Goal: Information Seeking & Learning: Learn about a topic

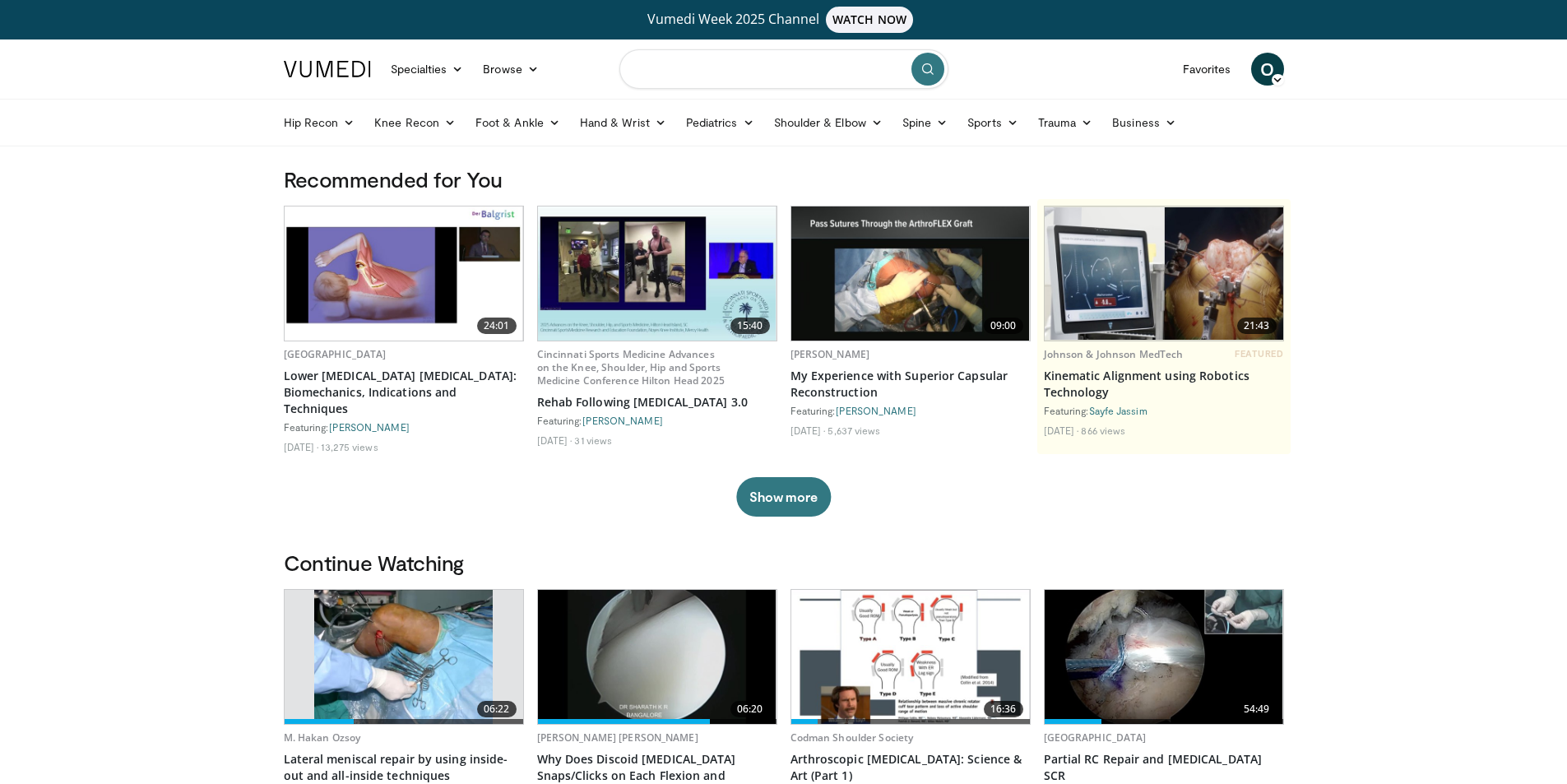
click at [776, 66] on input "Search topics, interventions" at bounding box center [784, 70] width 329 height 40
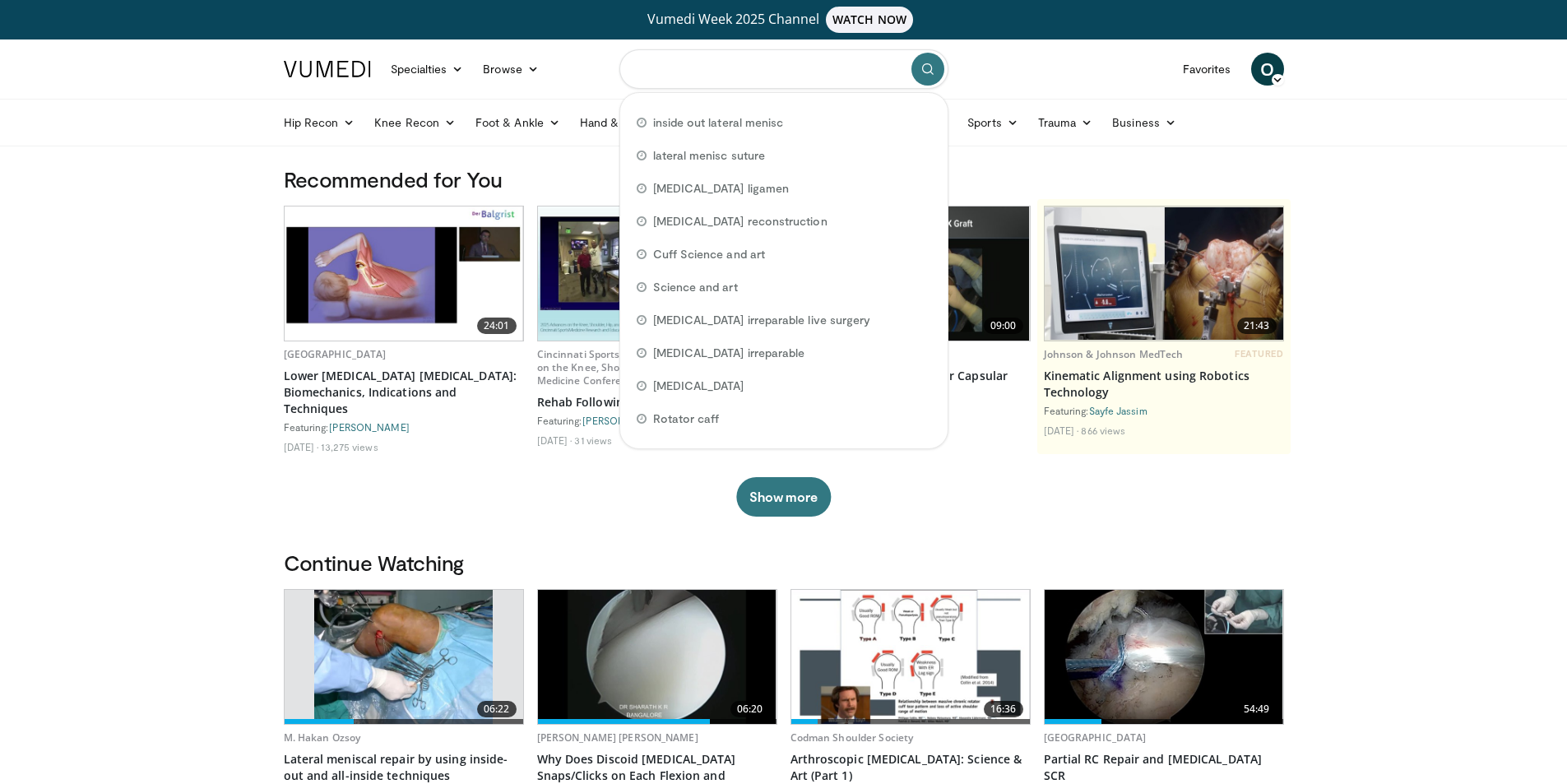
type input "*"
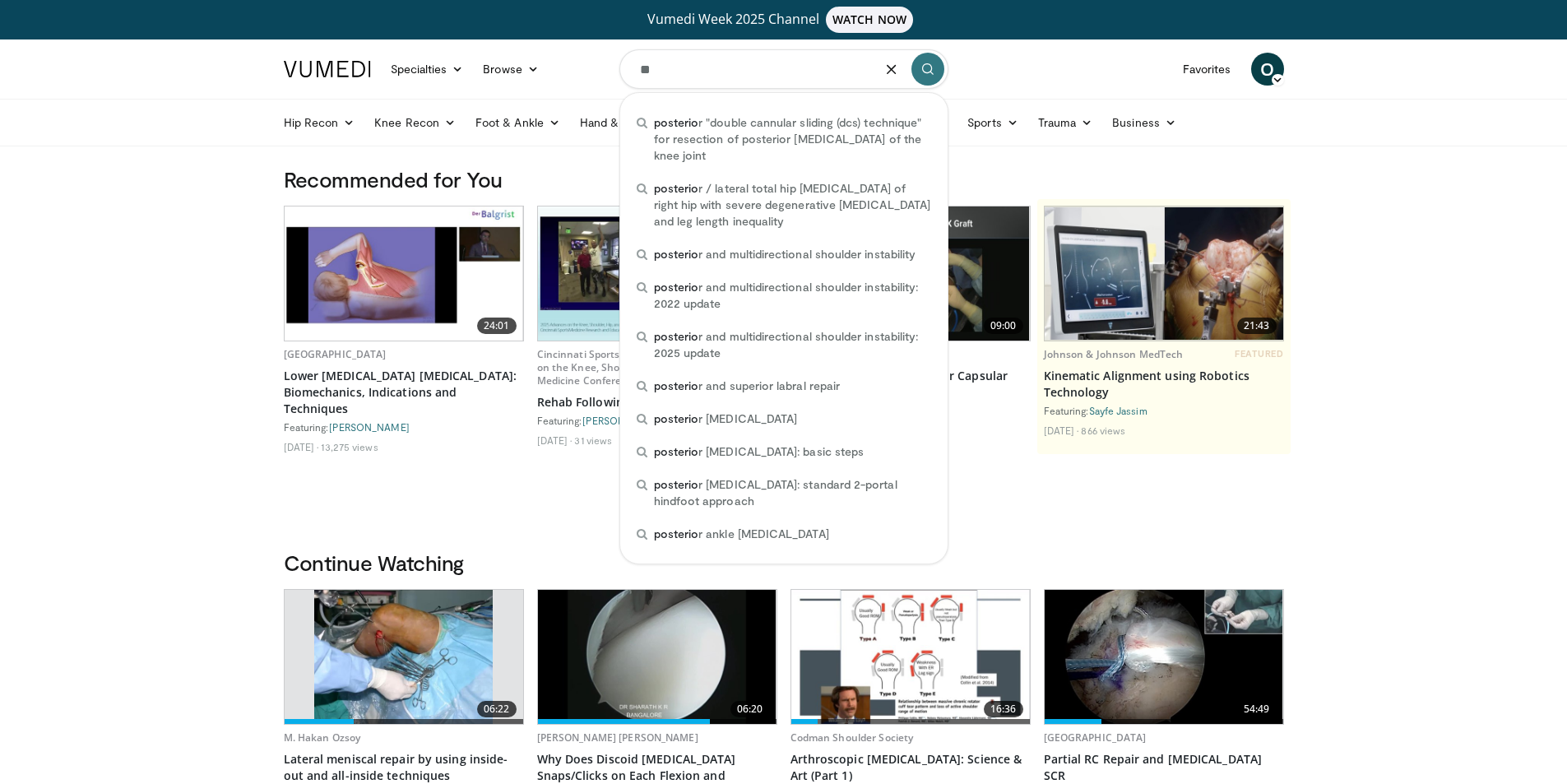
type input "*"
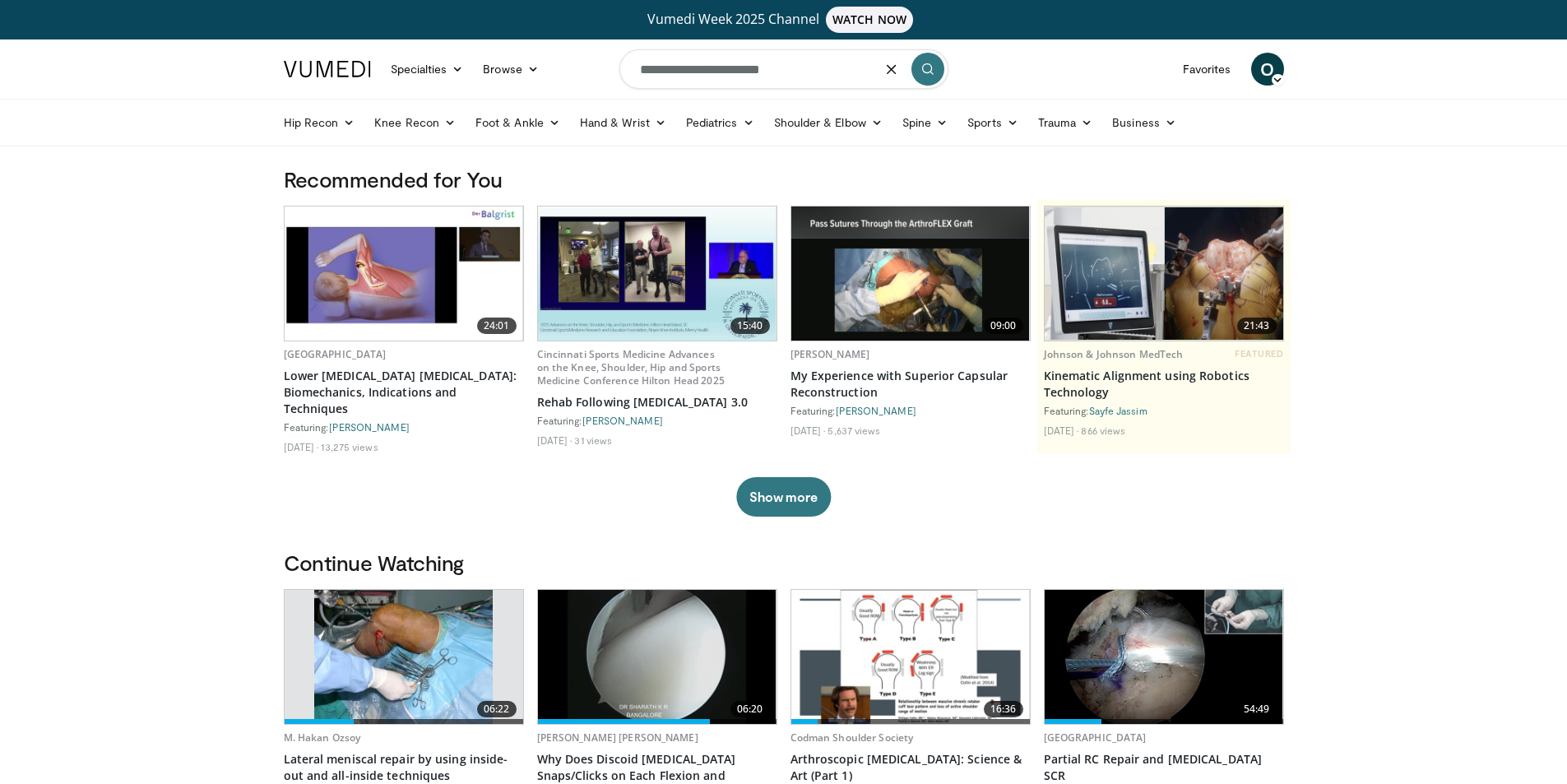
type input "**********"
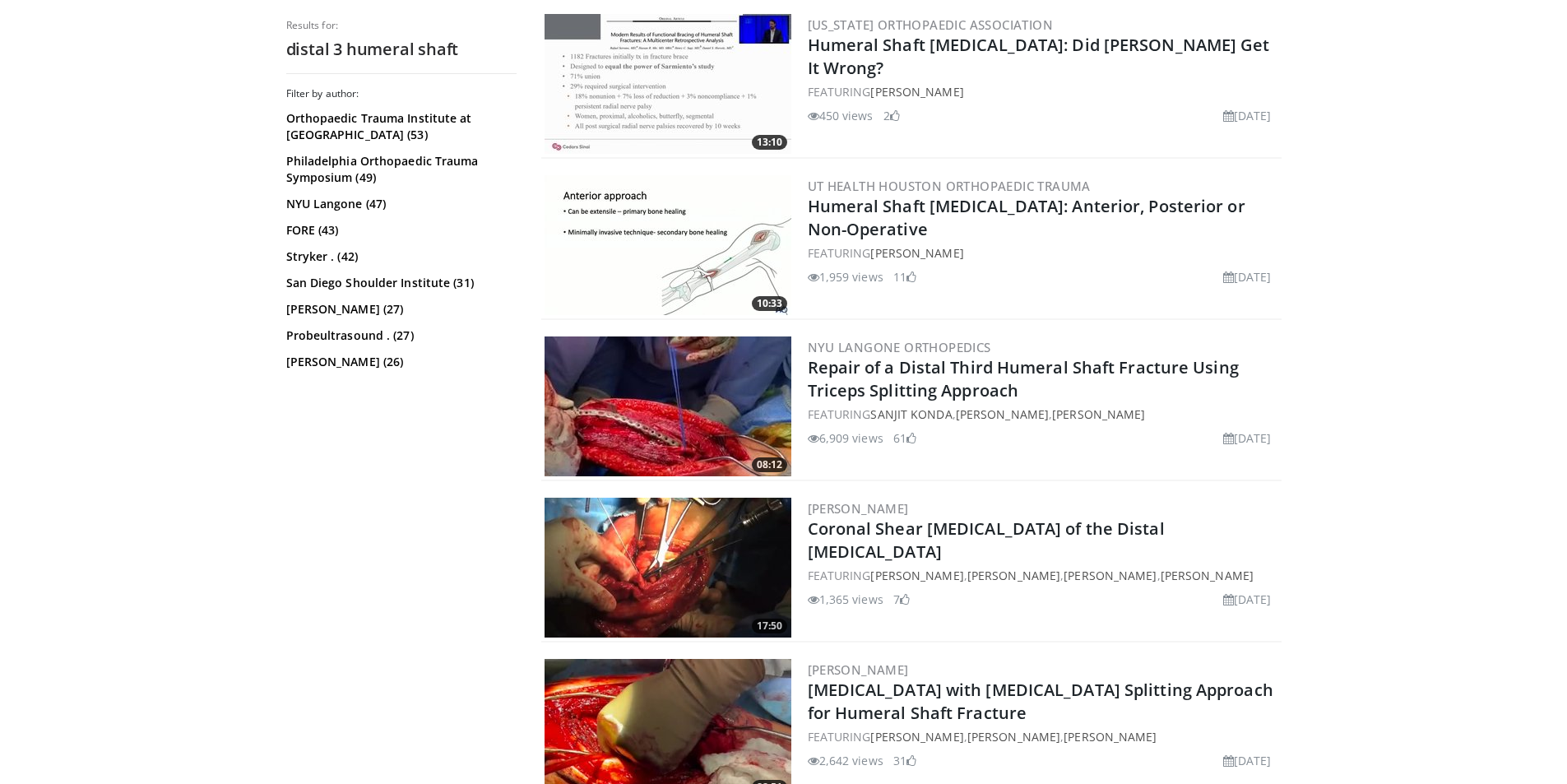
scroll to position [740, 0]
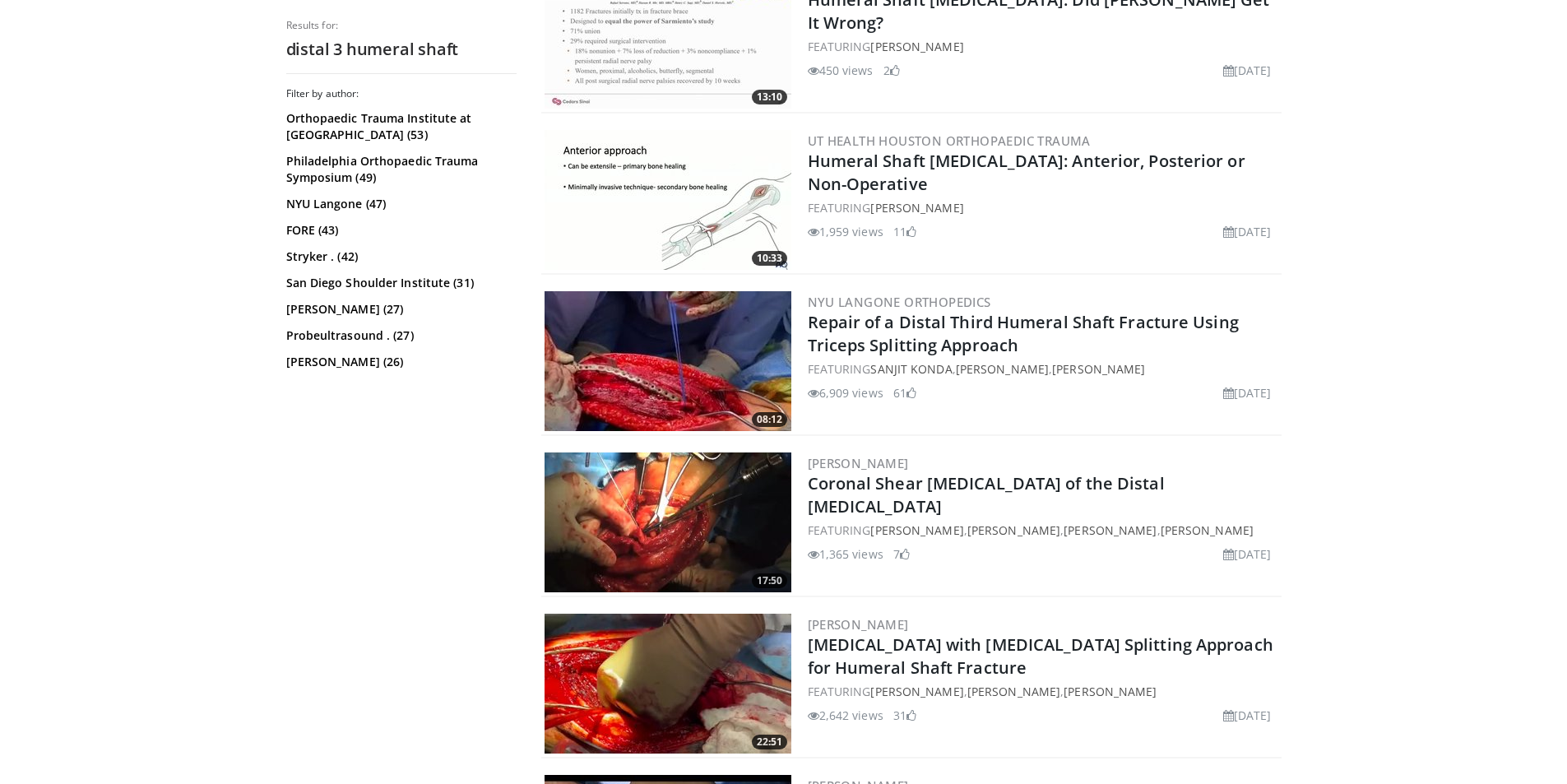
click at [633, 367] on img at bounding box center [668, 360] width 247 height 140
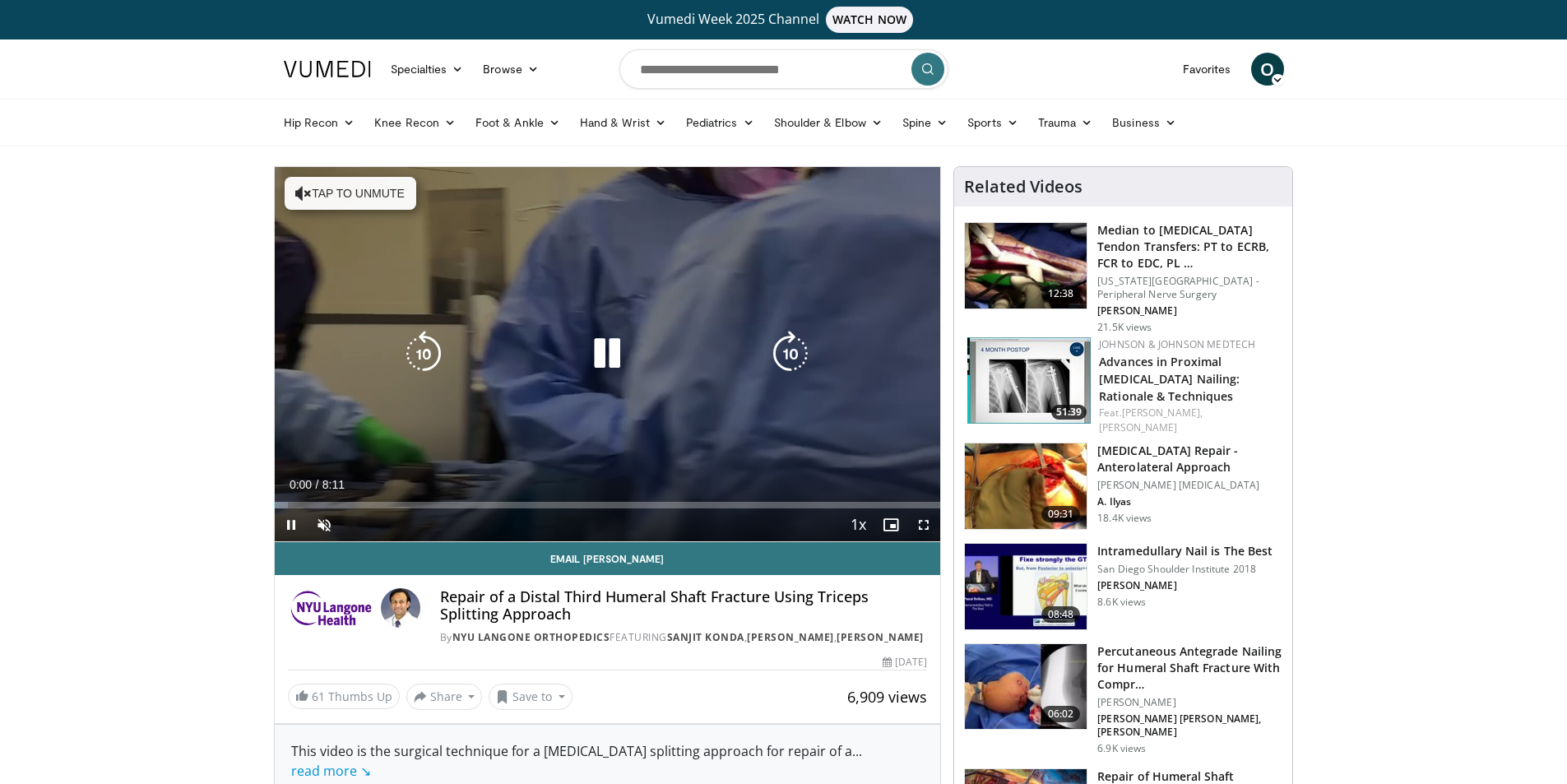
click at [607, 351] on icon "Video Player" at bounding box center [606, 353] width 46 height 46
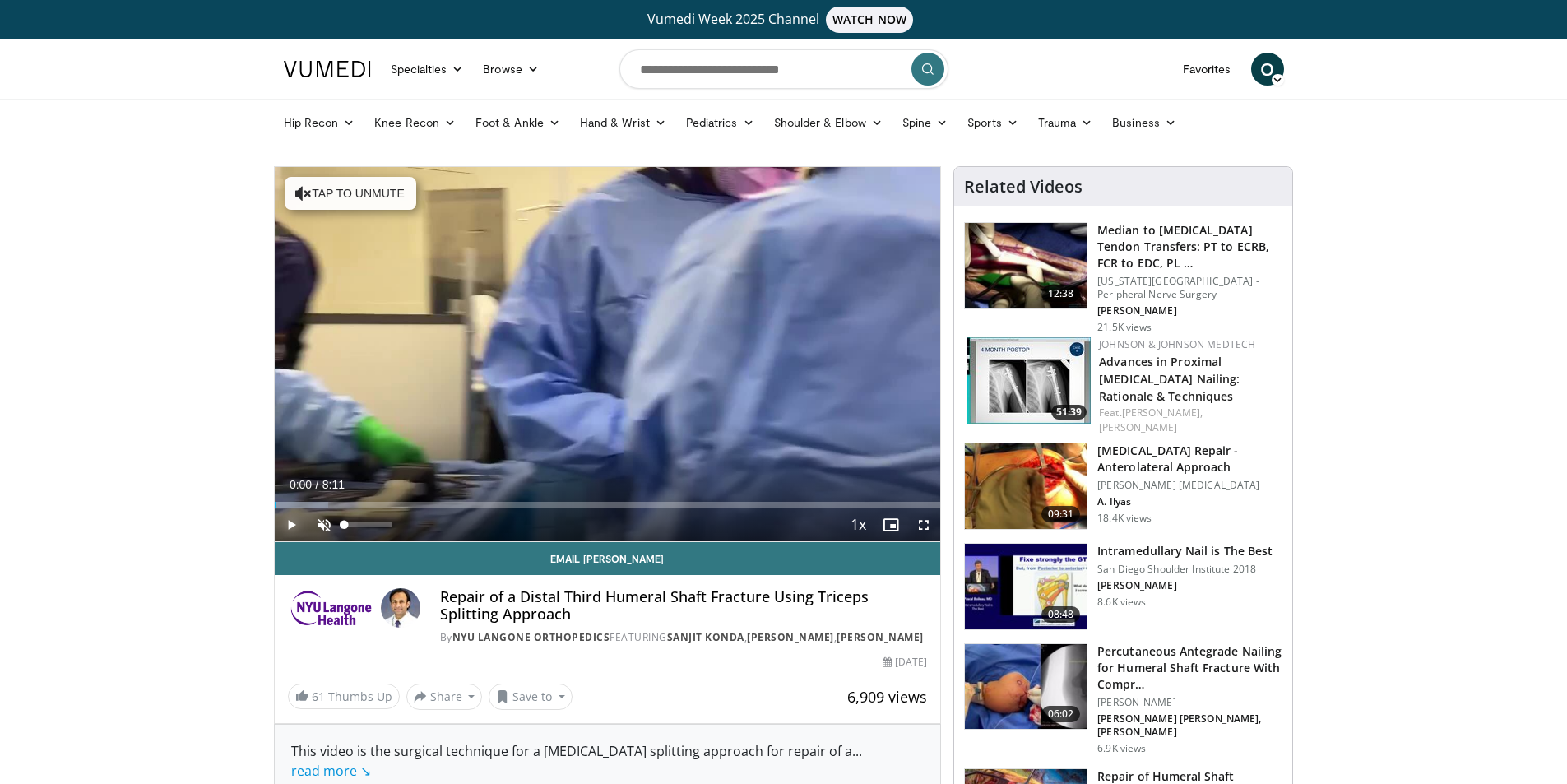
click at [295, 526] on span "Video Player" at bounding box center [291, 525] width 33 height 33
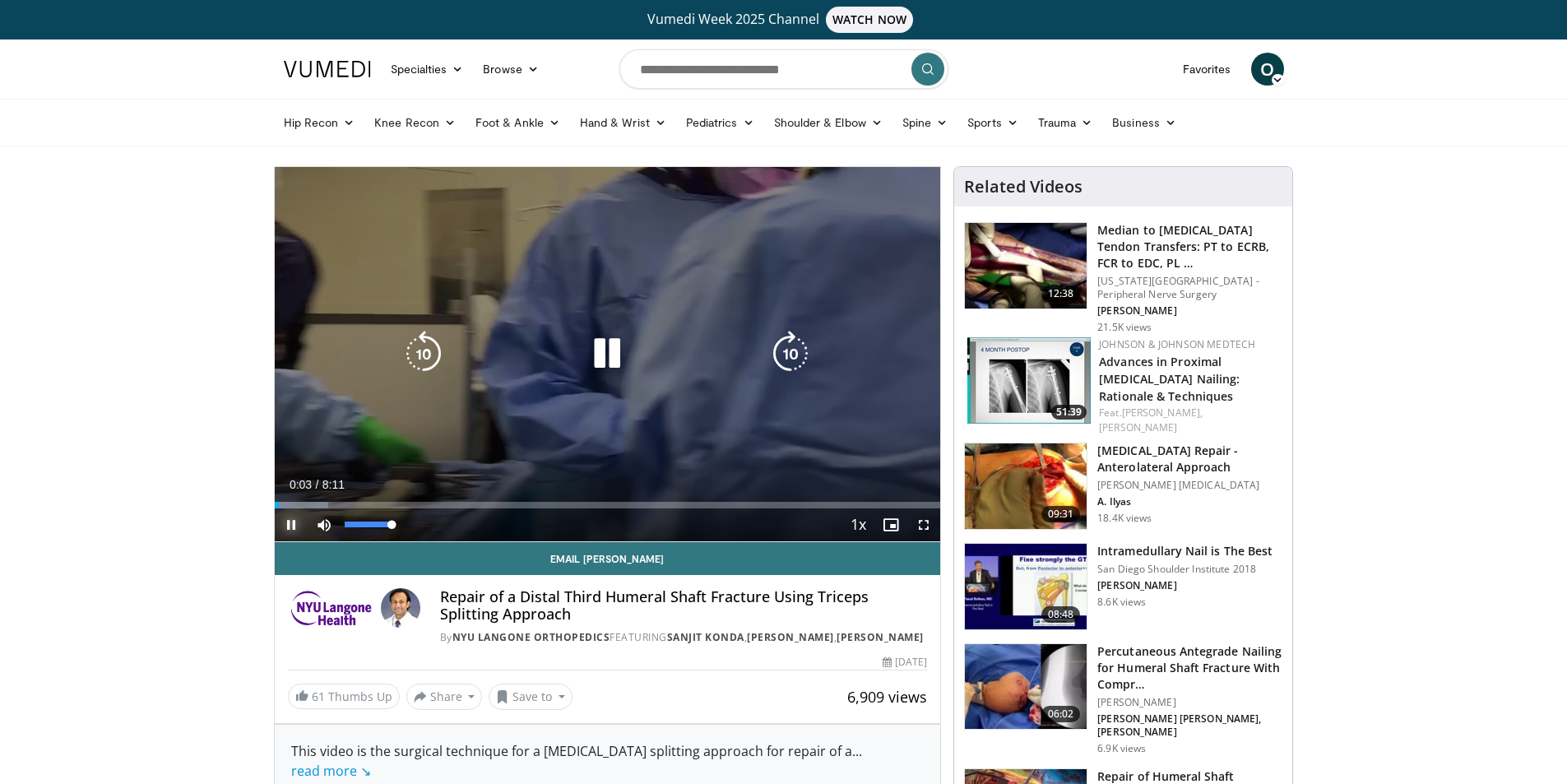
drag, startPoint x: 351, startPoint y: 524, endPoint x: 401, endPoint y: 523, distance: 50.0
click at [401, 523] on div "Mute 100%" at bounding box center [364, 525] width 115 height 33
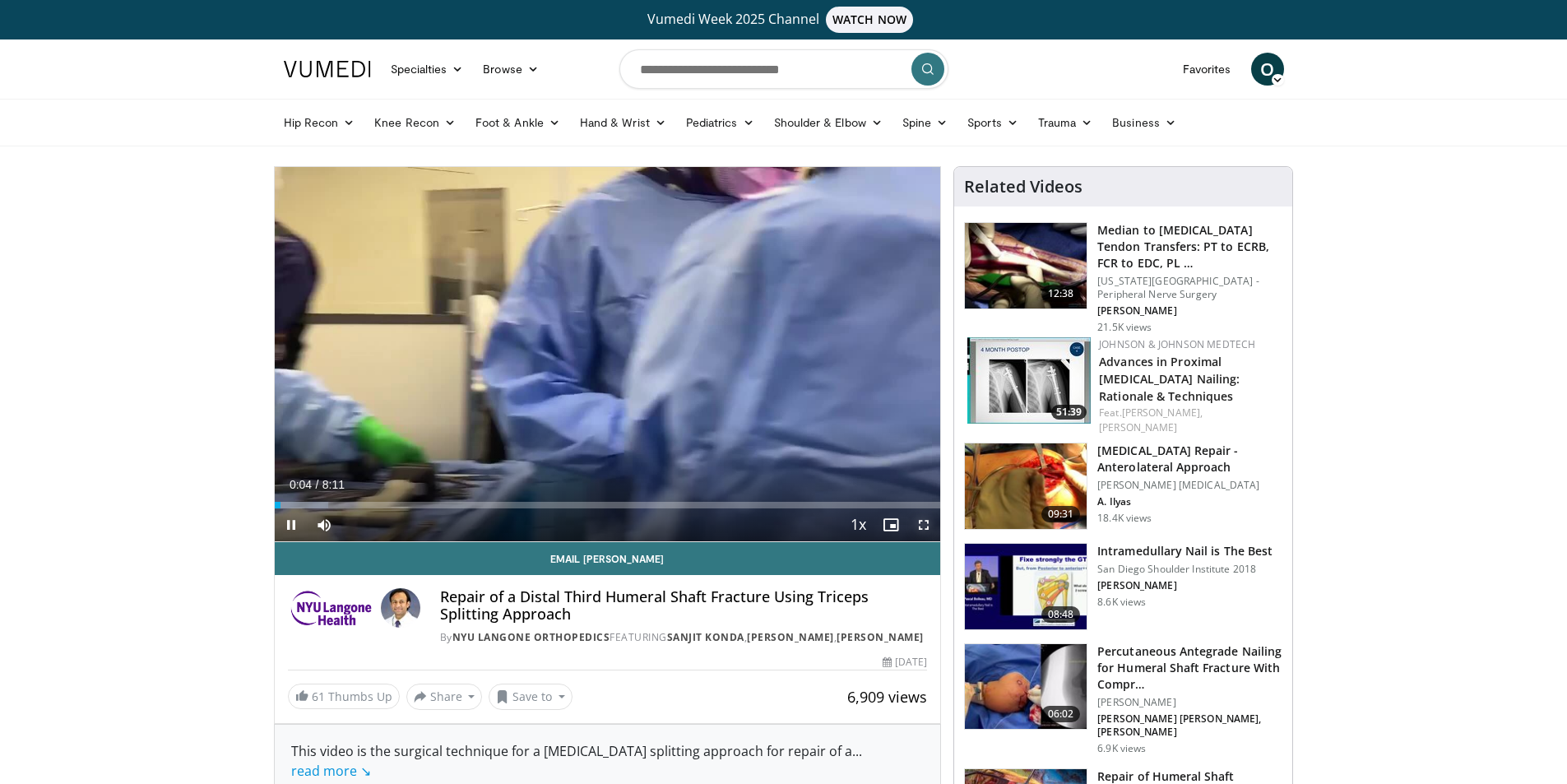
click at [924, 523] on span "Video Player" at bounding box center [924, 525] width 33 height 33
click at [917, 524] on span "Video Player" at bounding box center [924, 525] width 33 height 33
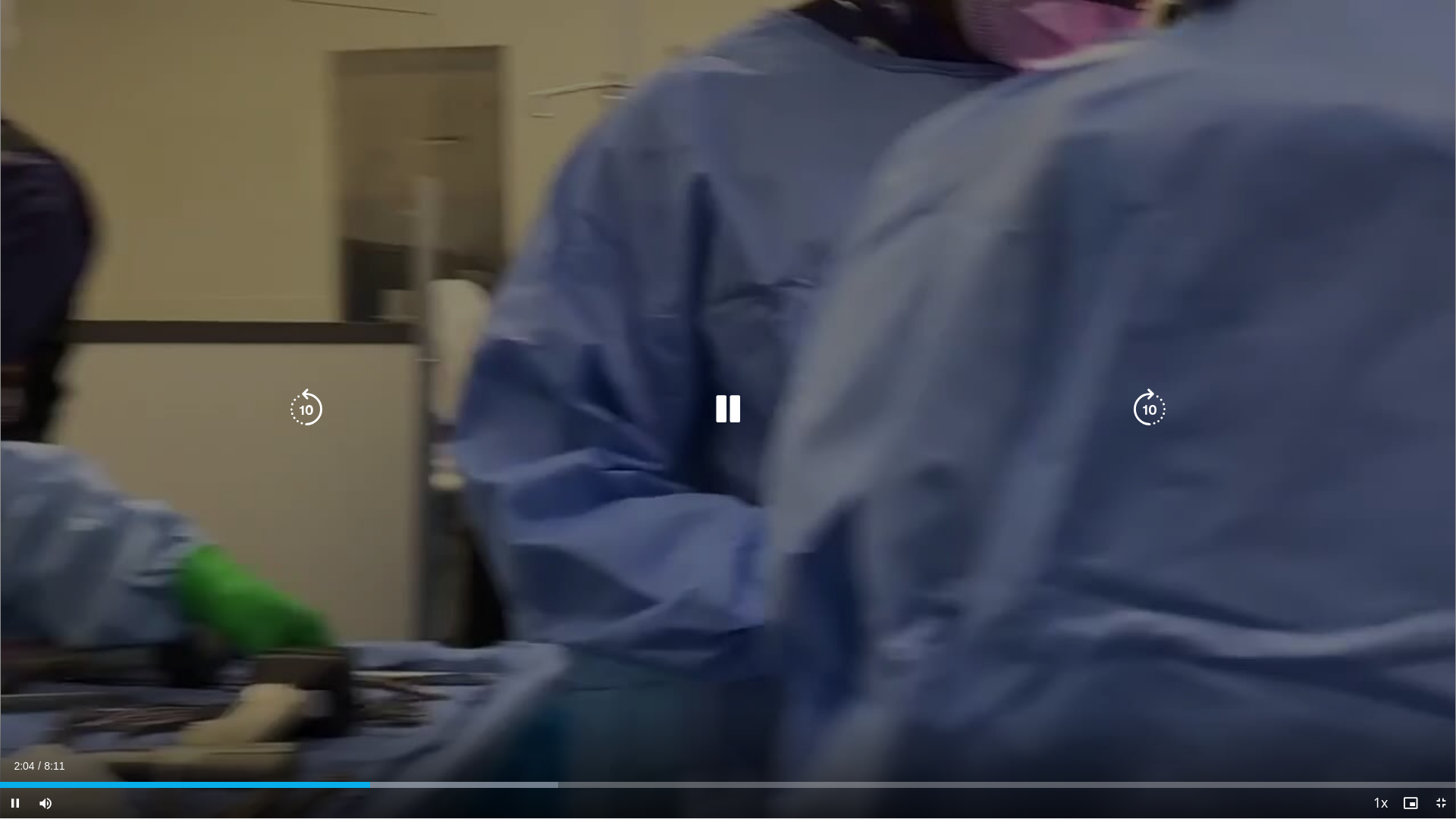
click at [735, 410] on icon "Video Player" at bounding box center [727, 409] width 42 height 42
click at [727, 401] on icon "Video Player" at bounding box center [727, 409] width 42 height 42
click at [730, 403] on icon "Video Player" at bounding box center [727, 409] width 42 height 42
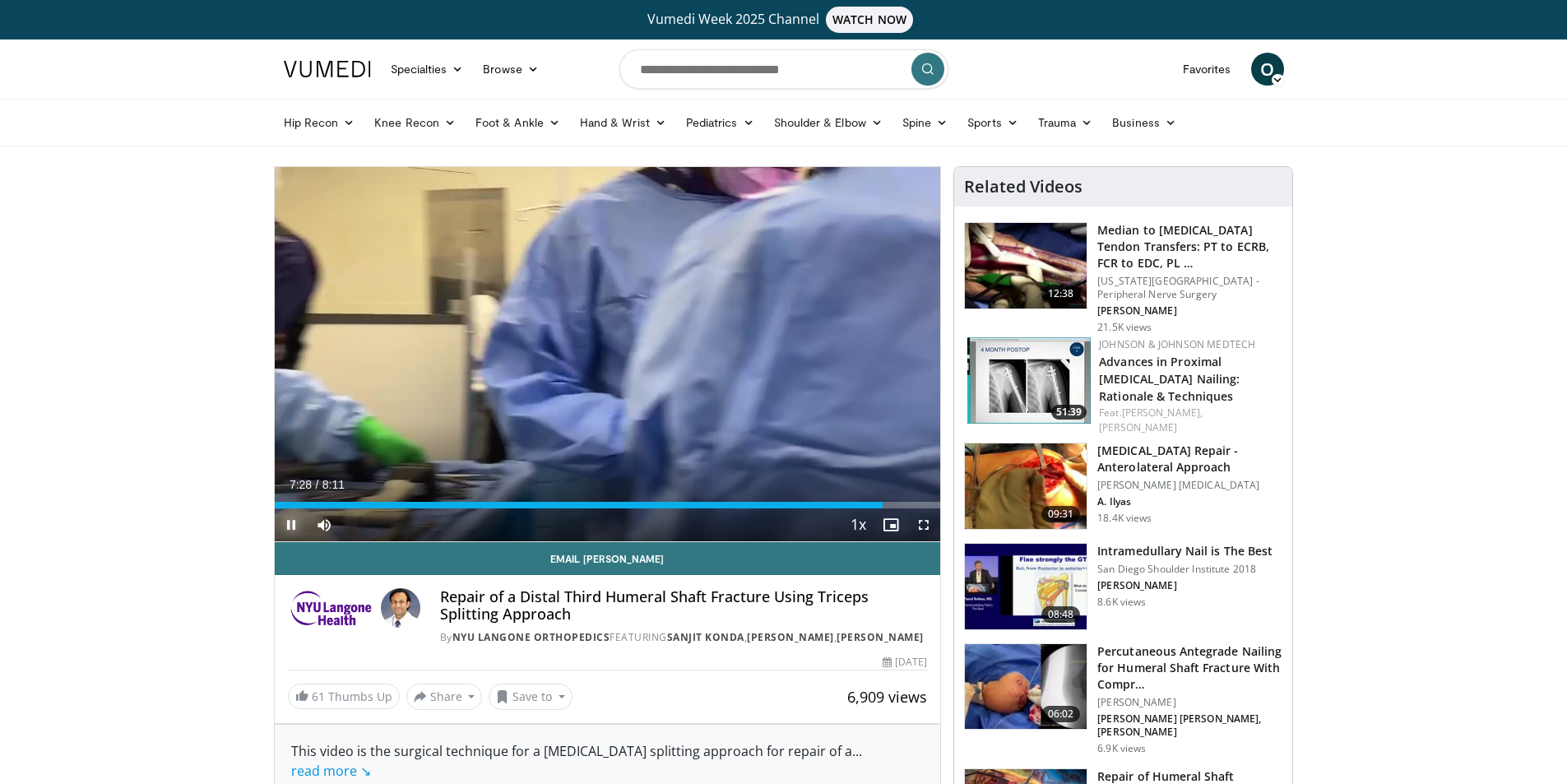
click at [296, 523] on span "Video Player" at bounding box center [291, 525] width 33 height 33
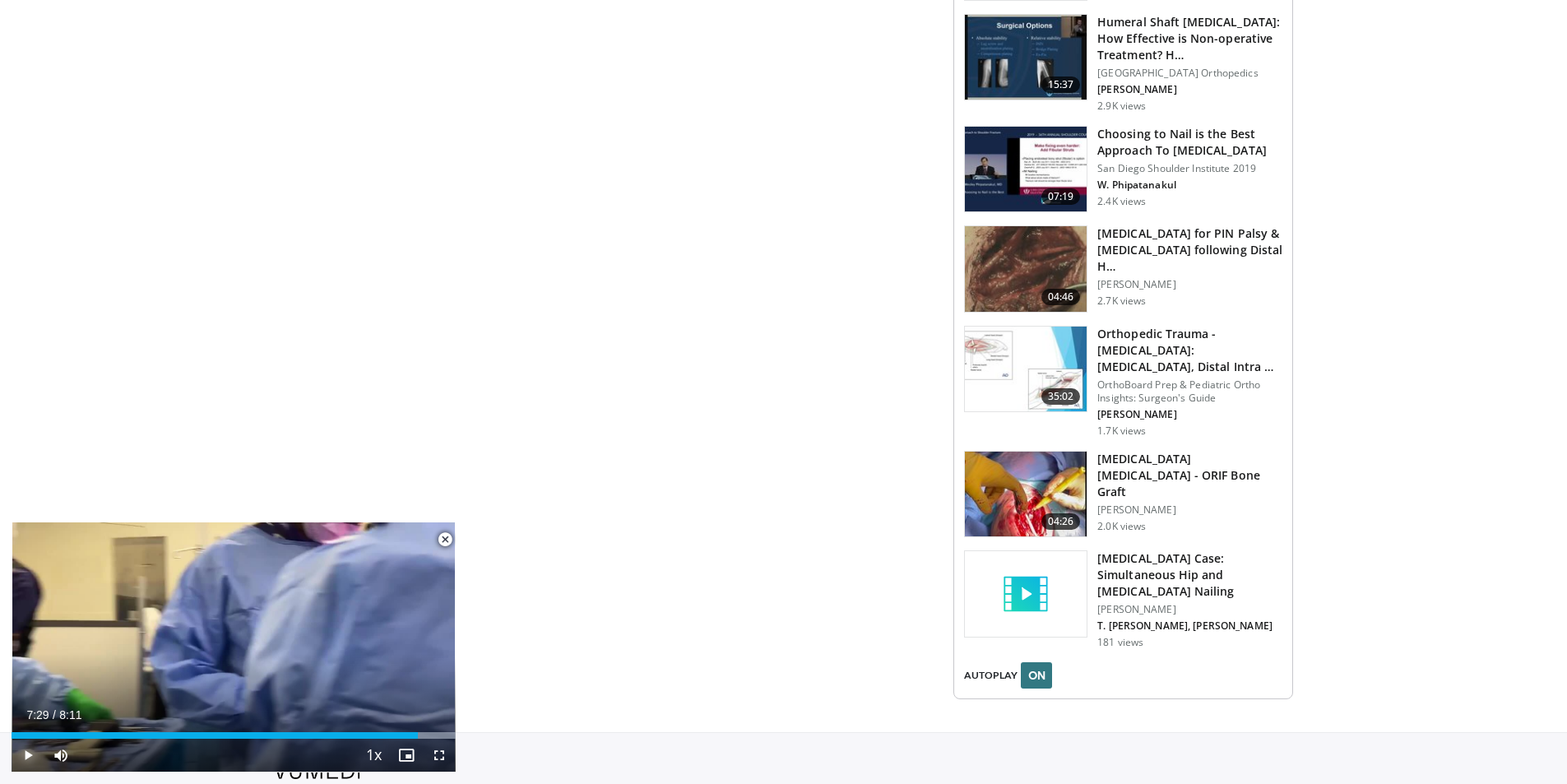
scroll to position [1787, 0]
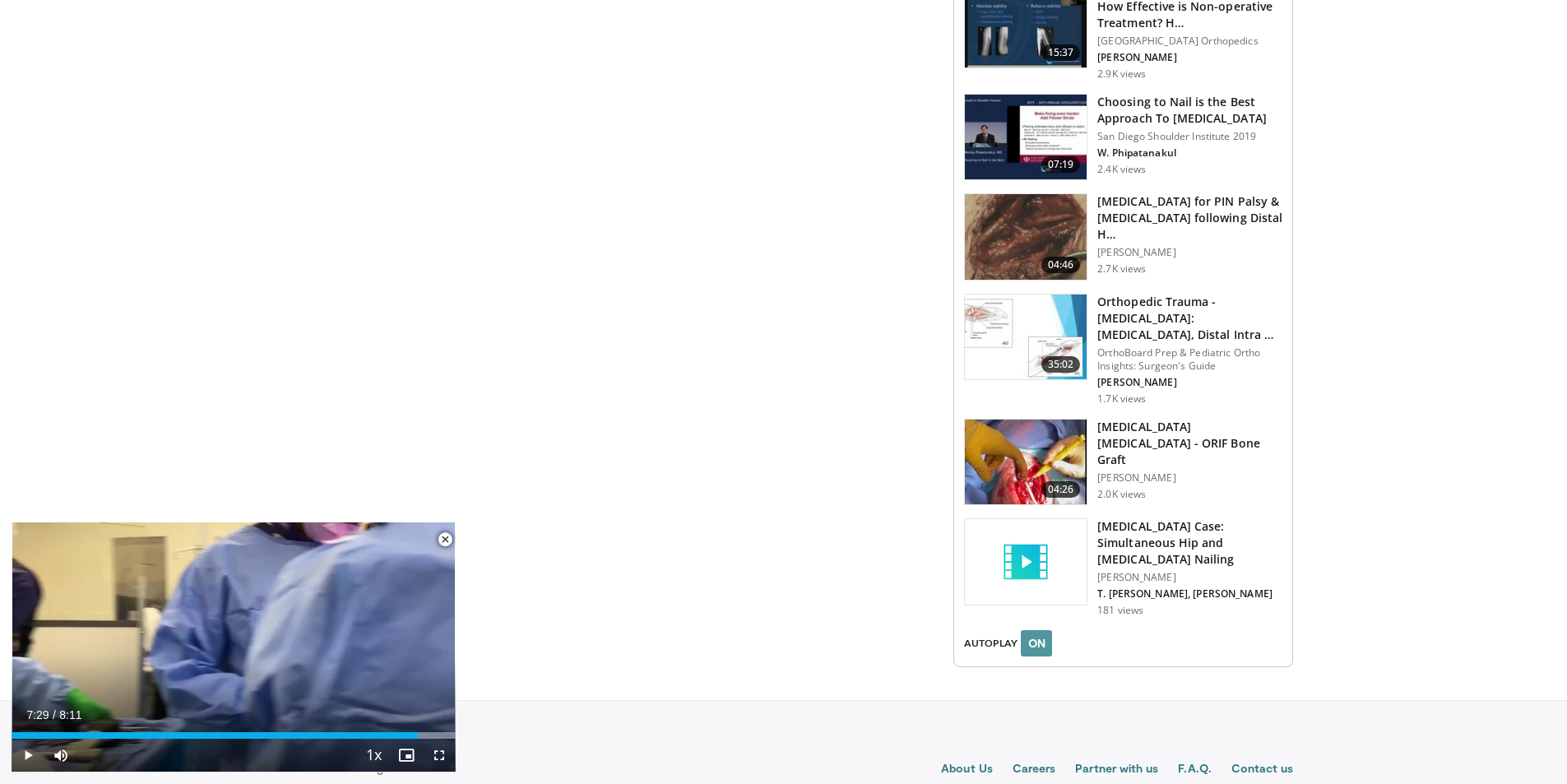
drag, startPoint x: 1033, startPoint y: 600, endPoint x: 1022, endPoint y: 603, distance: 11.4
click at [1032, 630] on button "ON" at bounding box center [1037, 642] width 32 height 26
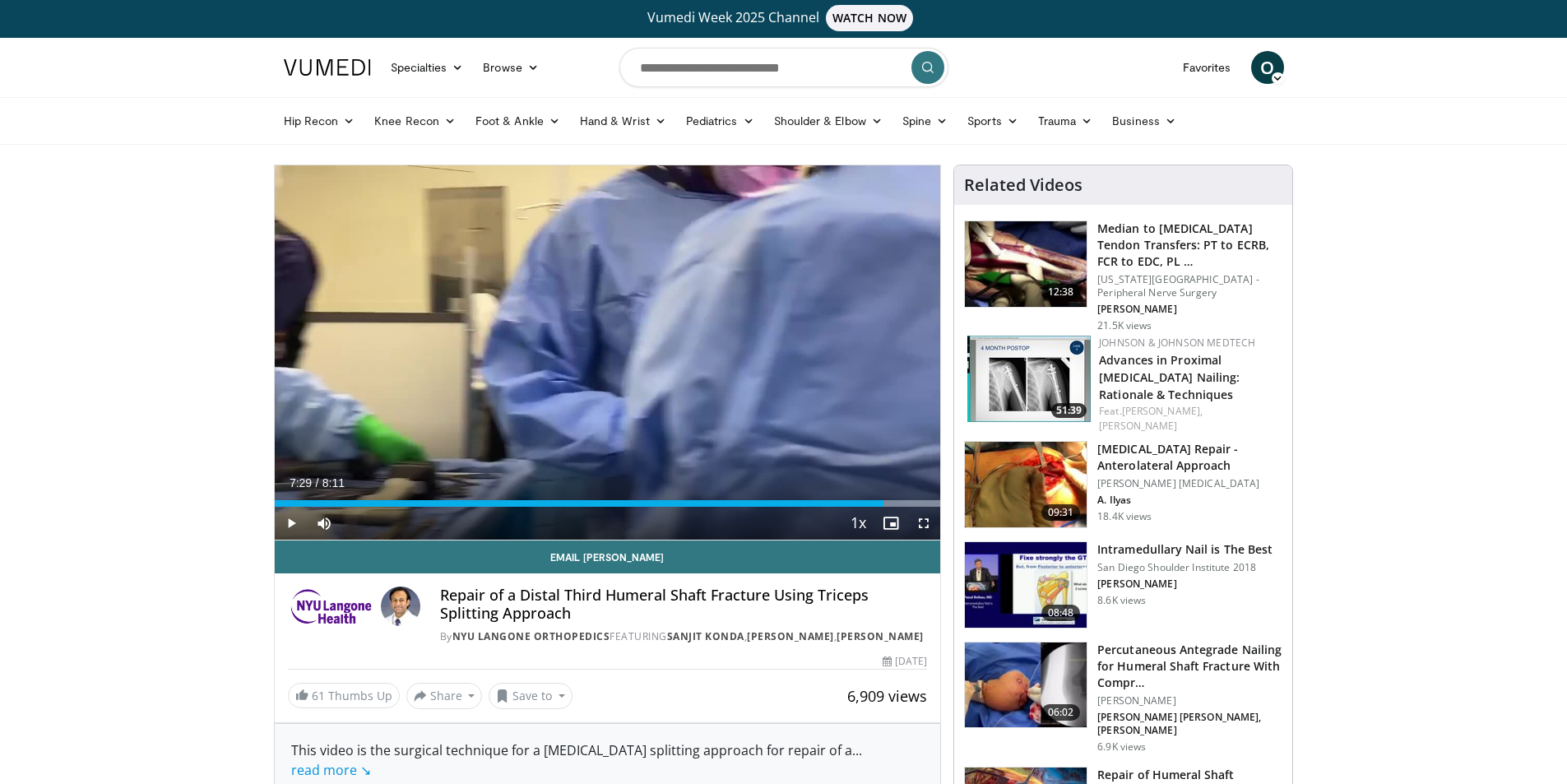
scroll to position [0, 0]
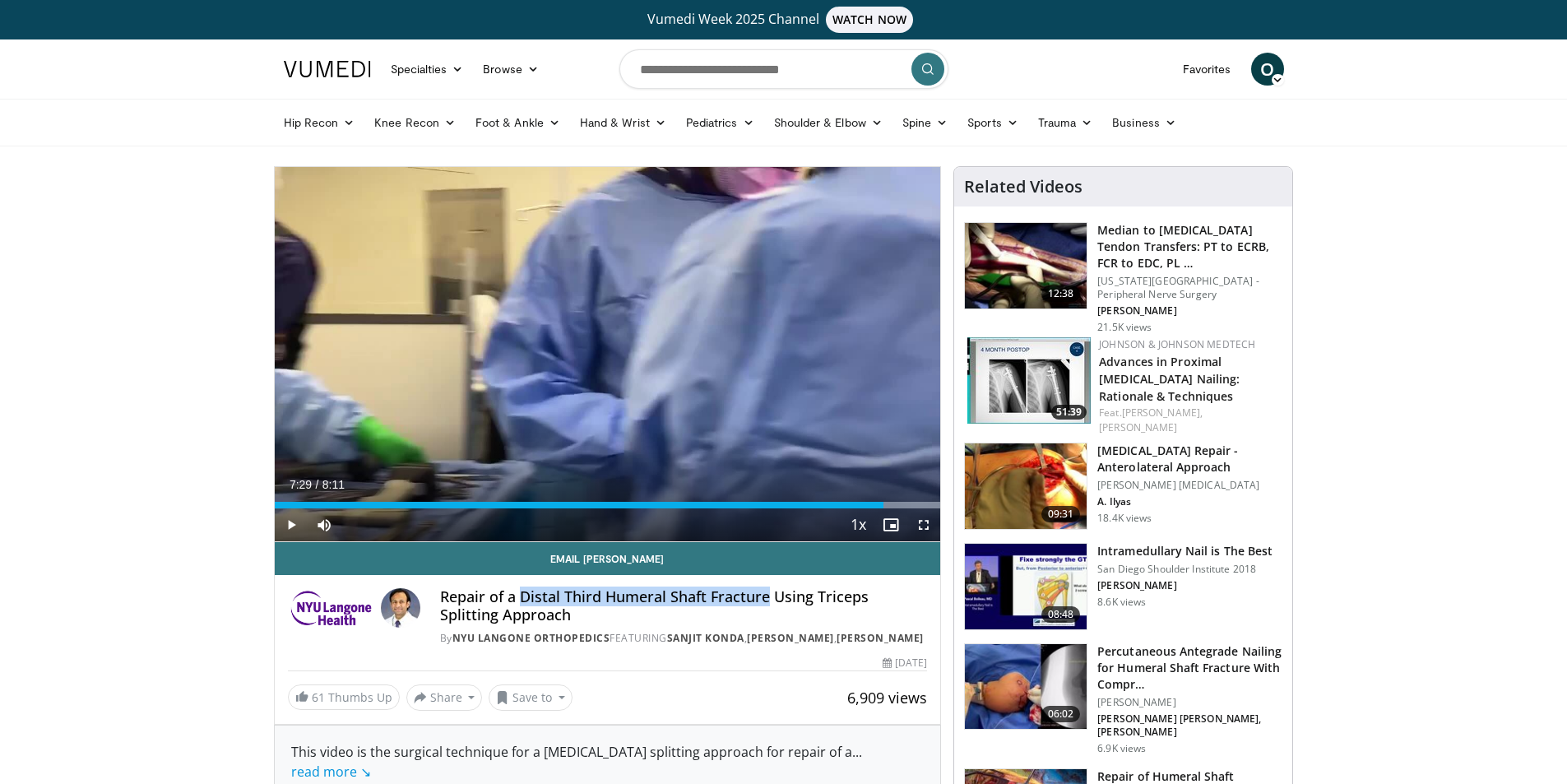
drag, startPoint x: 523, startPoint y: 593, endPoint x: 765, endPoint y: 602, distance: 242.2
click at [765, 602] on h4 "Repair of a Distal Third Humeral Shaft Fracture Using Triceps Splitting Approach" at bounding box center [683, 605] width 487 height 35
copy h4 "Distal Third Humeral Shaft Fracture"
click at [782, 71] on input "Search topics, interventions" at bounding box center [784, 70] width 329 height 40
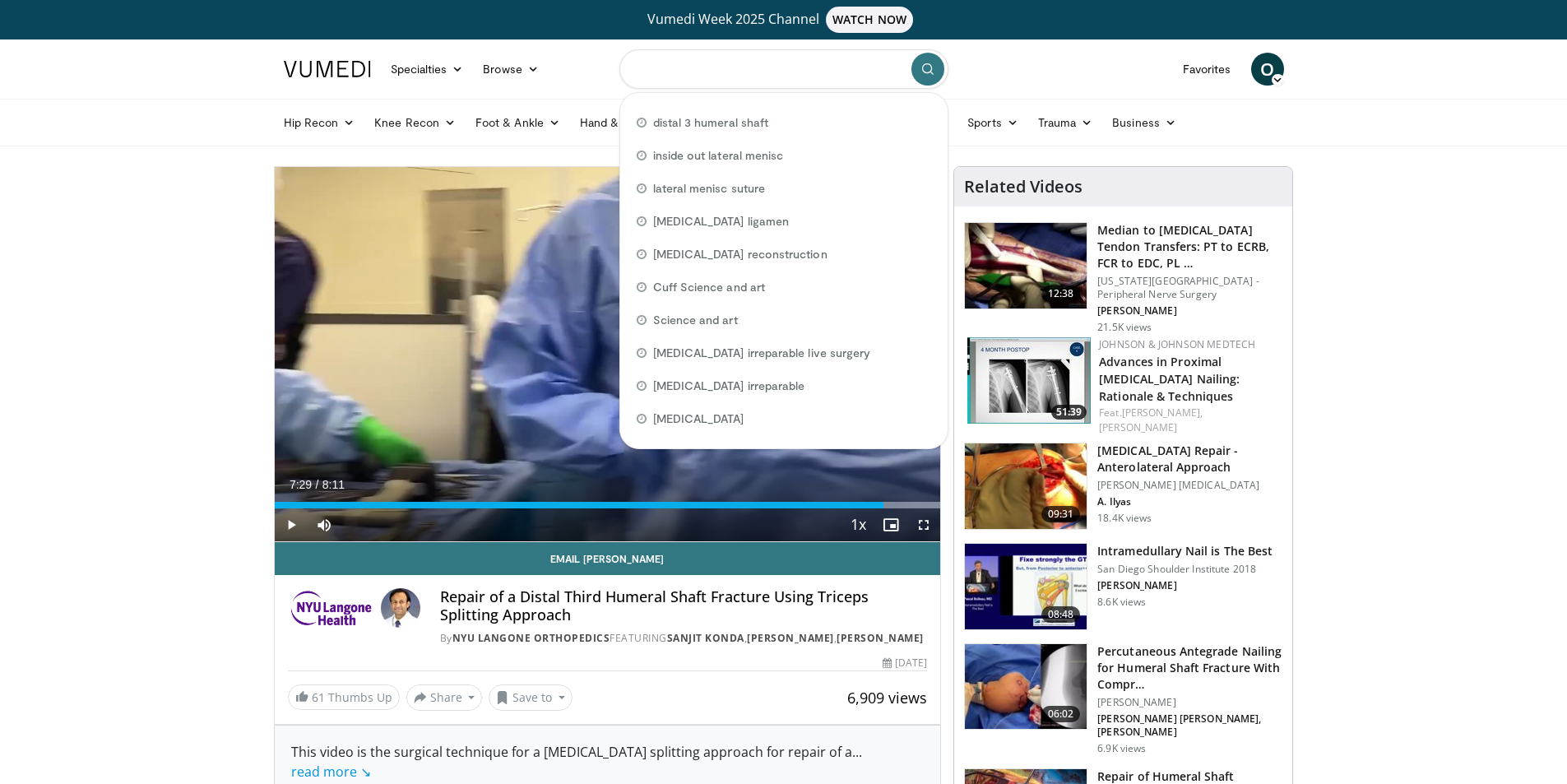
paste input "**********"
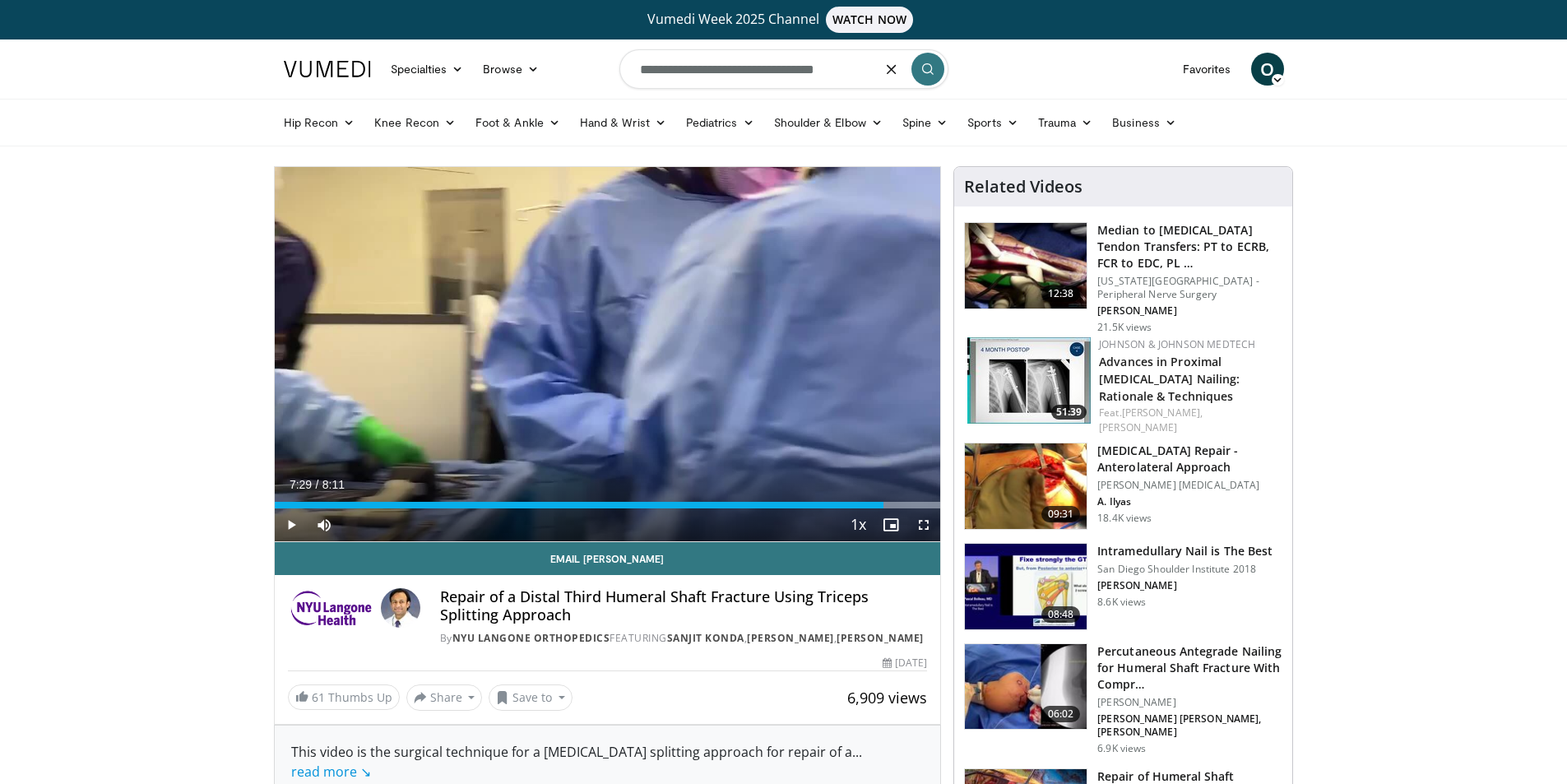
type input "**********"
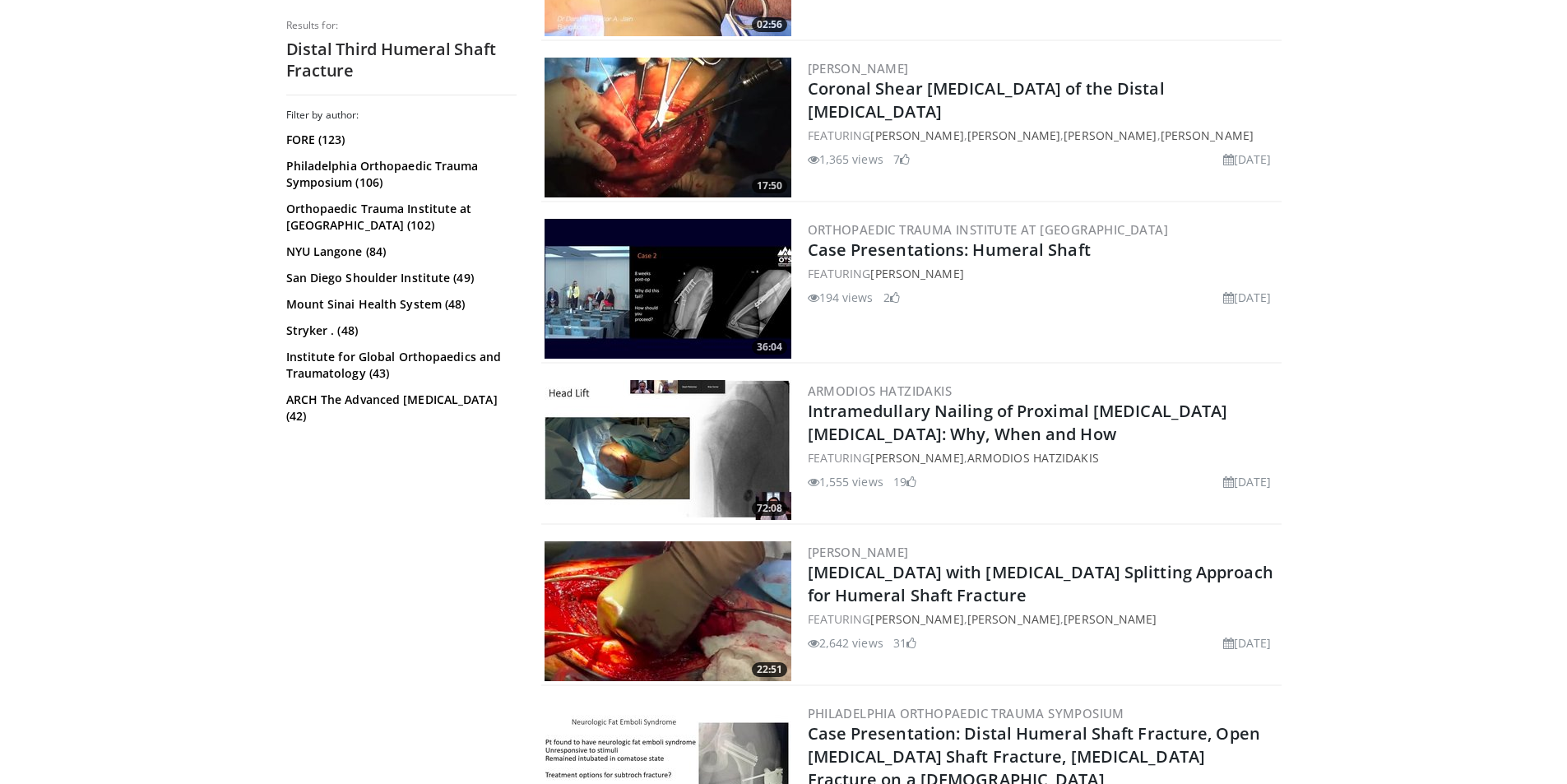
scroll to position [1151, 0]
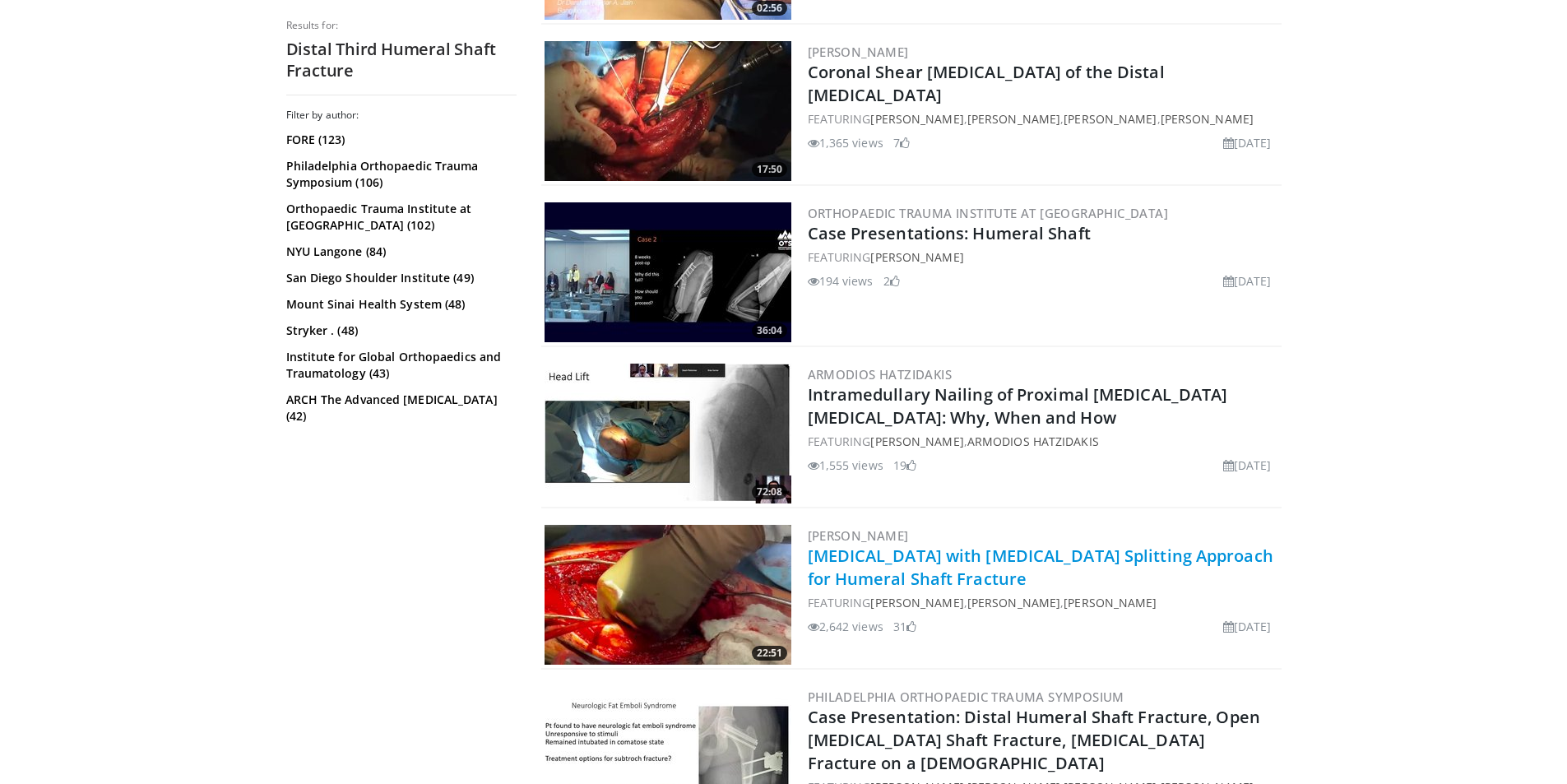
click at [940, 561] on link "Open Reduction Internal Fixation with Triceps Splitting Approach for Humeral Sh…" at bounding box center [1040, 567] width 465 height 45
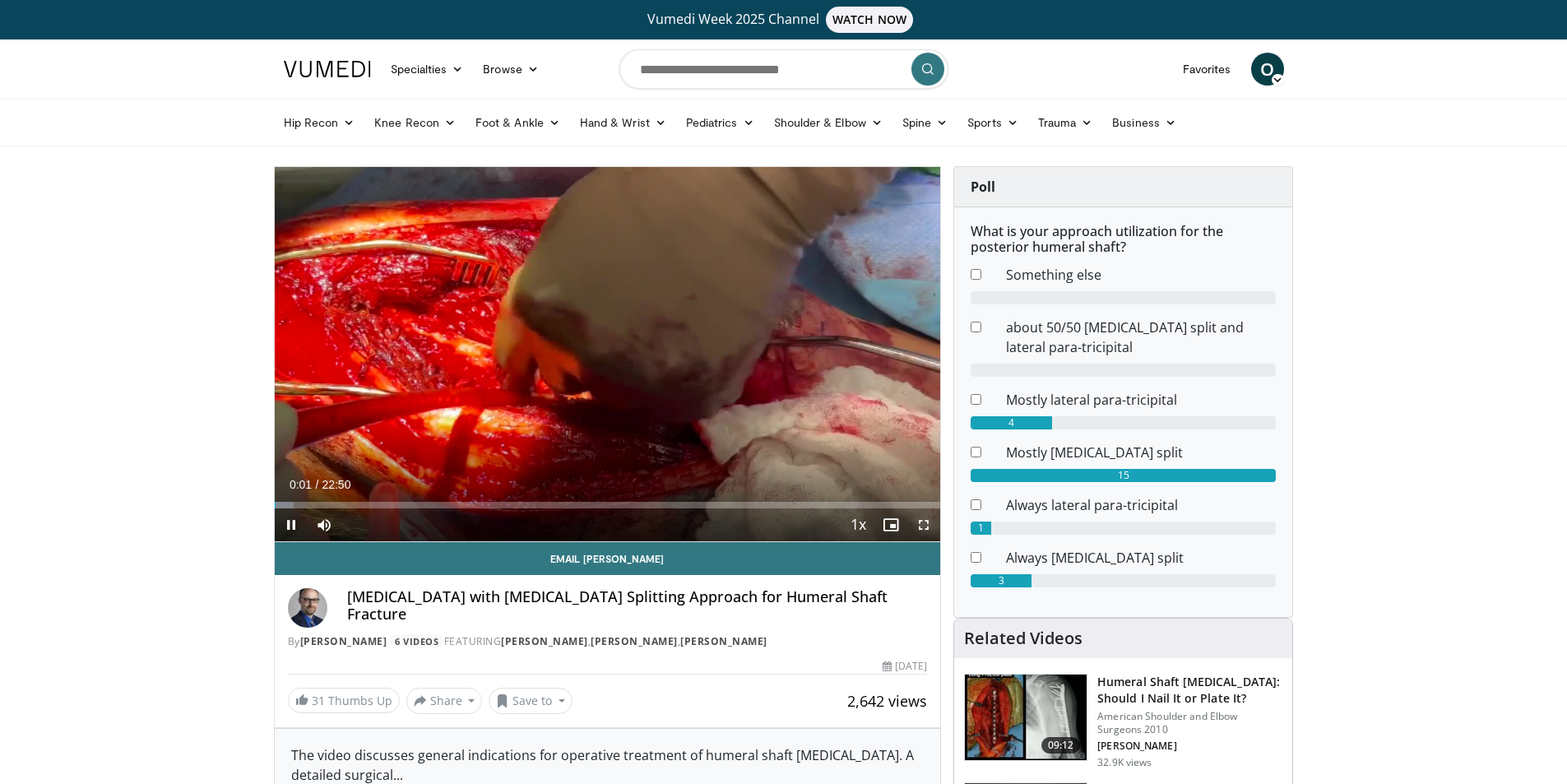
click at [928, 530] on span "Video Player" at bounding box center [924, 525] width 33 height 33
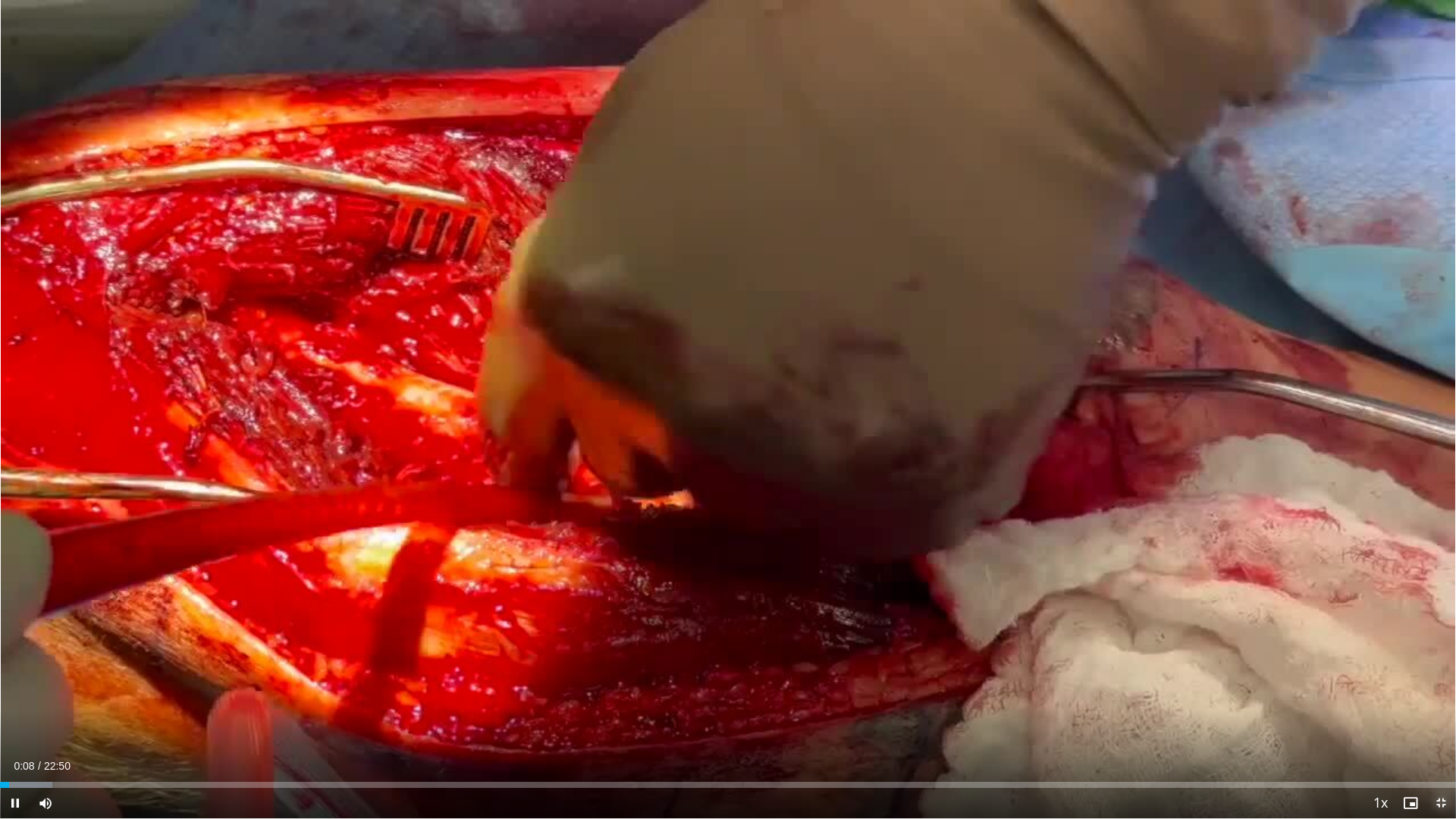
click at [1444, 722] on span "Video Player" at bounding box center [1440, 803] width 30 height 30
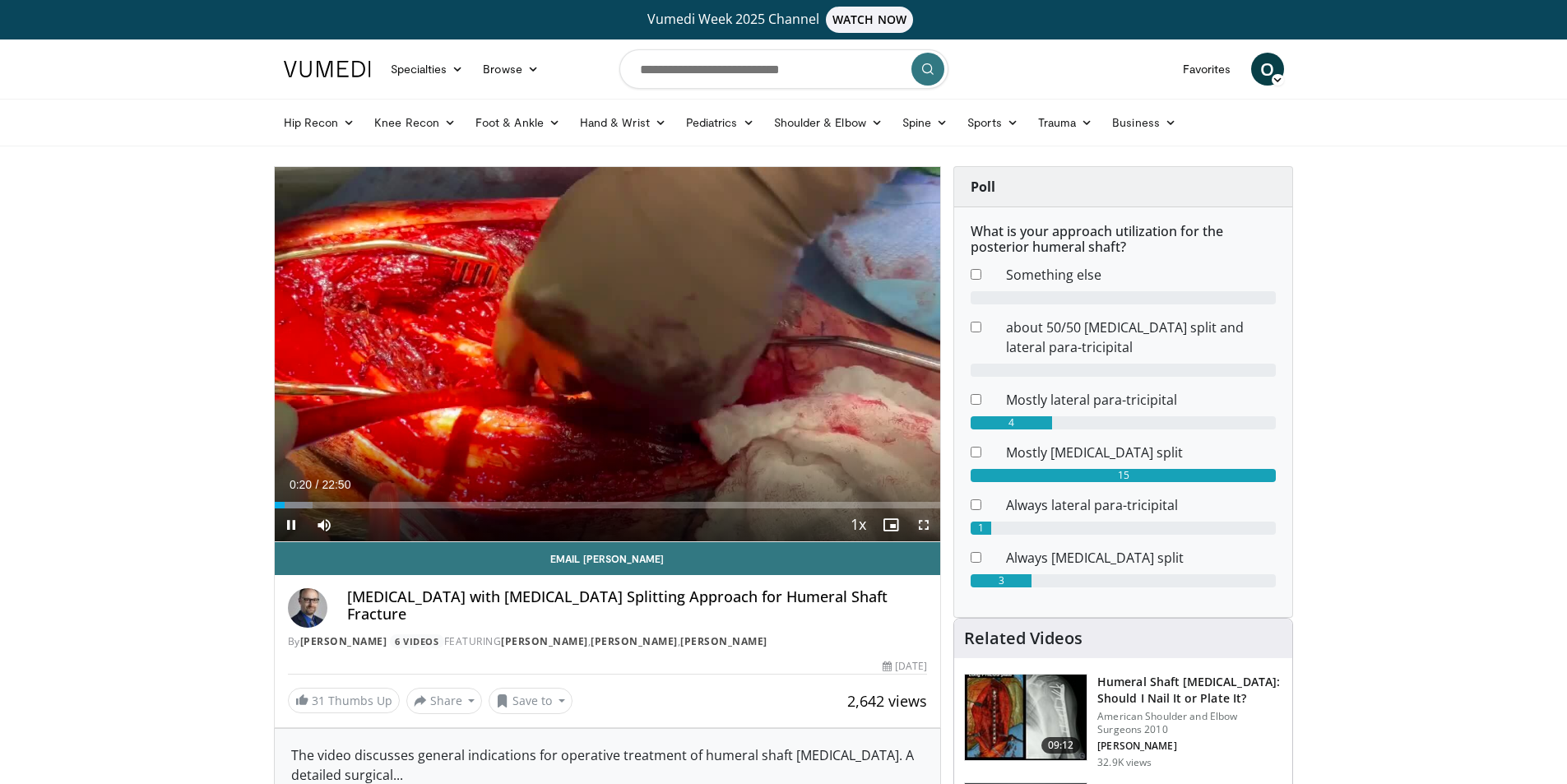
click at [927, 527] on span "Video Player" at bounding box center [924, 525] width 33 height 33
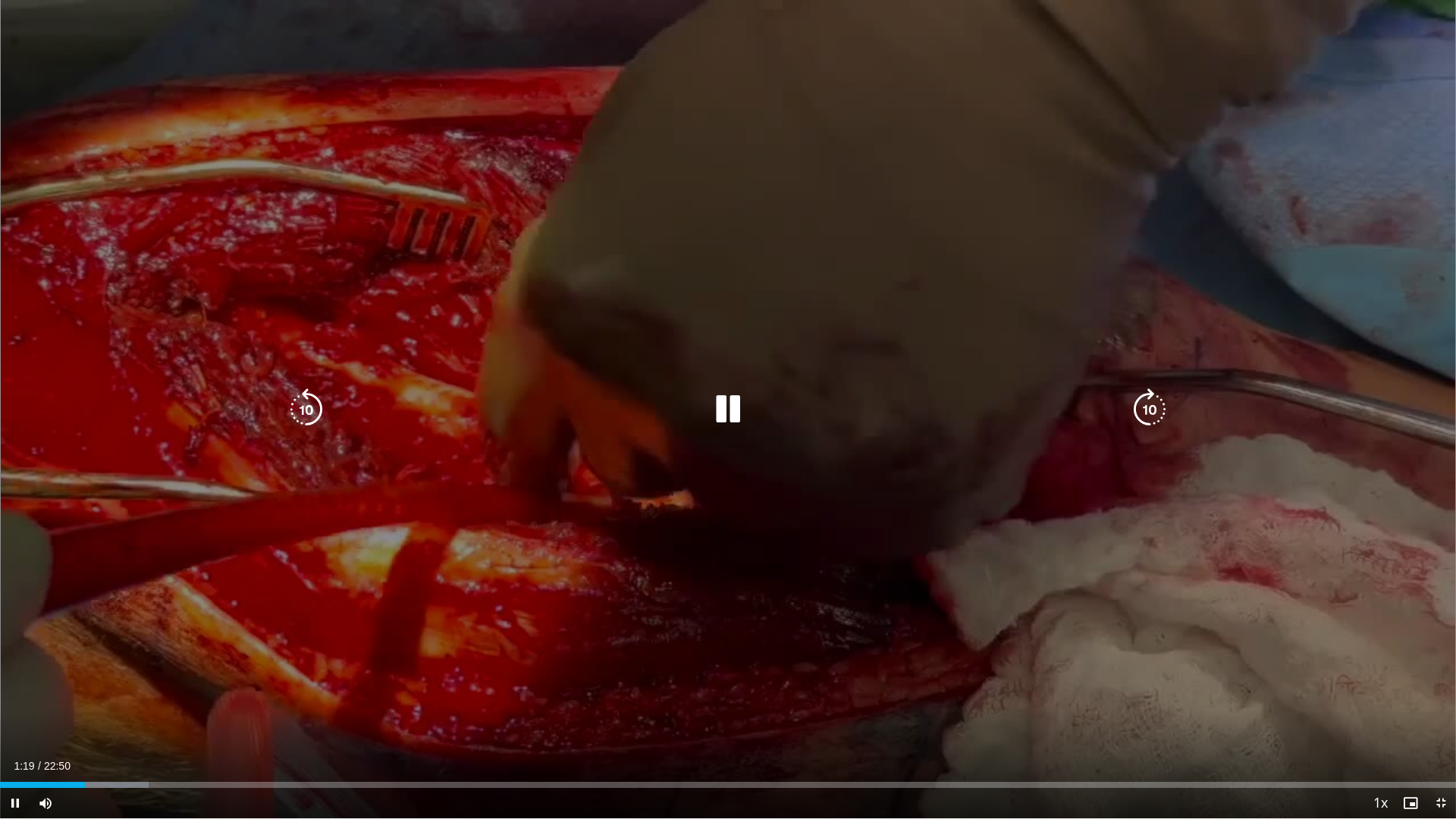
click at [723, 419] on icon "Video Player" at bounding box center [727, 409] width 42 height 42
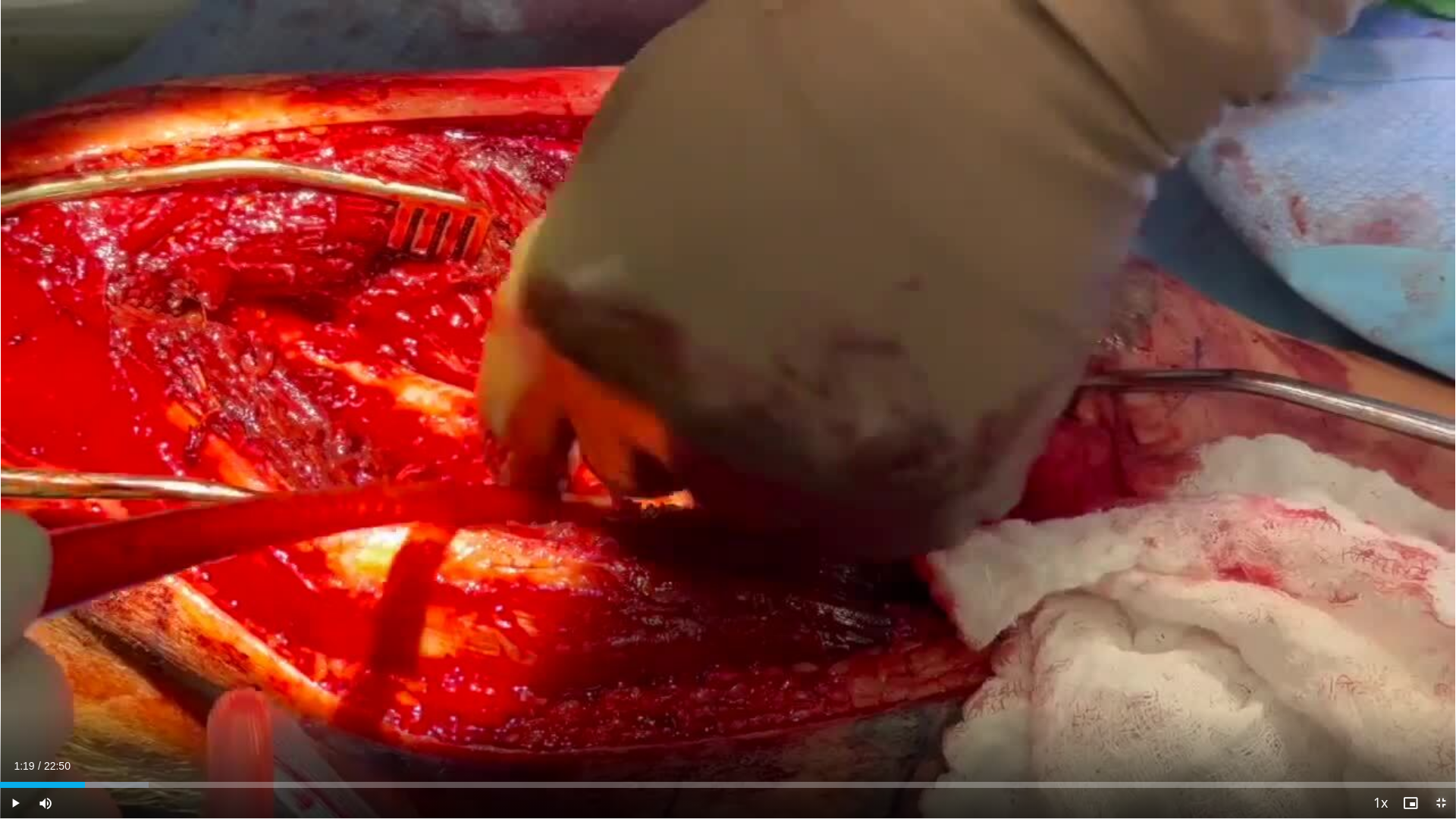
click at [1434, 722] on span "Video Player" at bounding box center [1440, 803] width 30 height 30
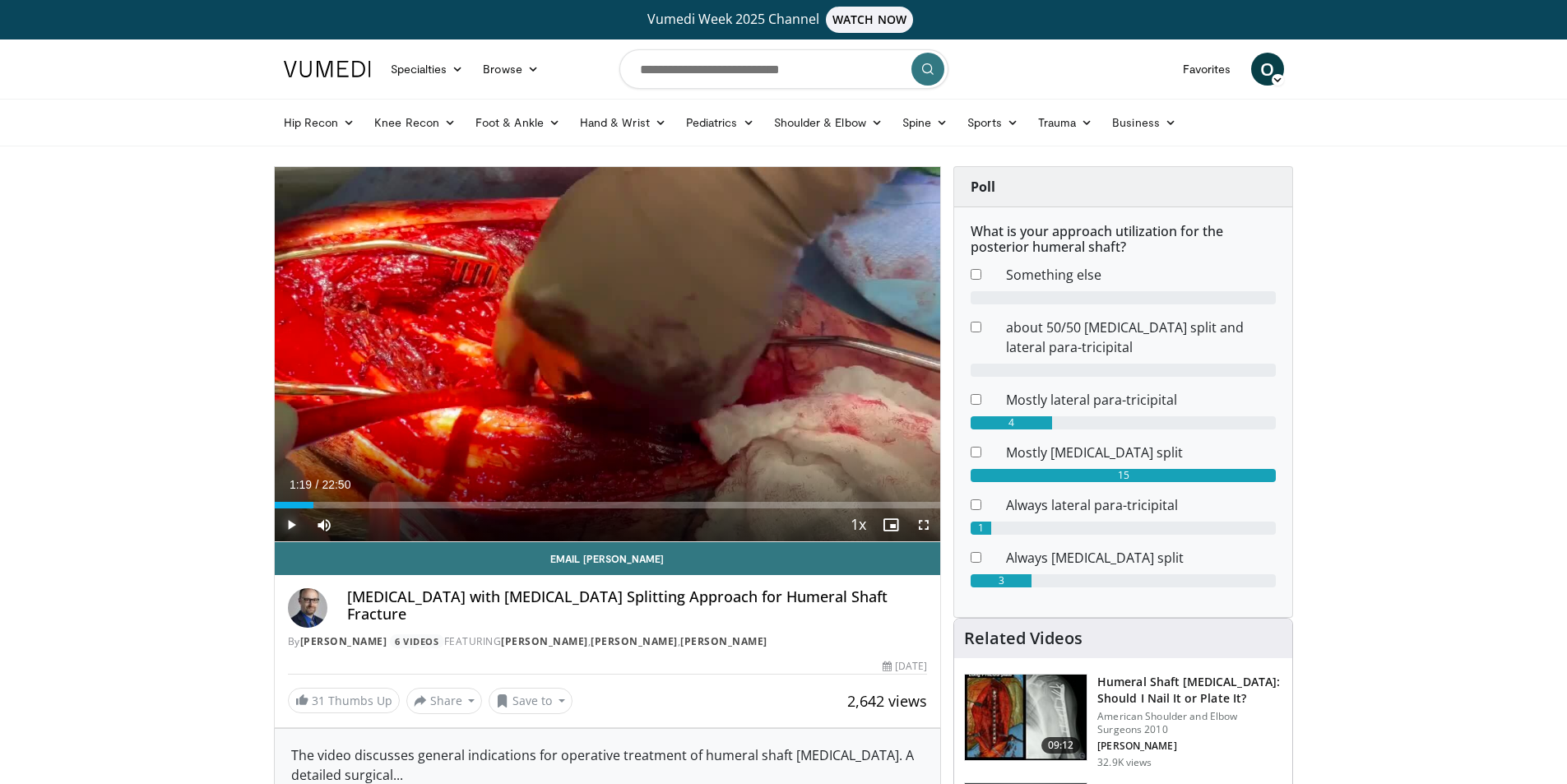
click at [286, 524] on span "Video Player" at bounding box center [291, 525] width 33 height 33
click at [918, 524] on span "Video Player" at bounding box center [924, 525] width 33 height 33
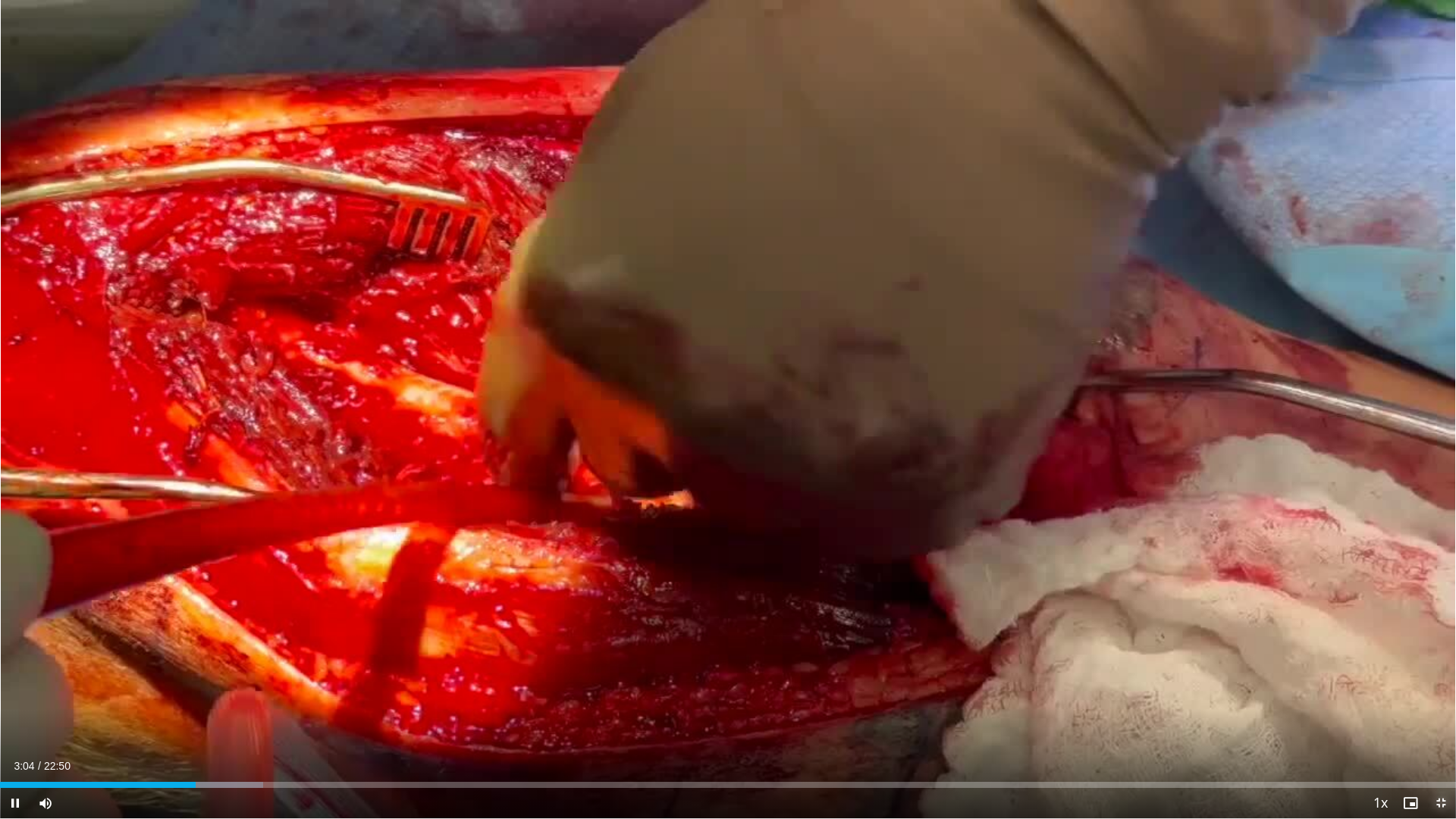
click at [1444, 722] on span "Video Player" at bounding box center [1440, 803] width 30 height 30
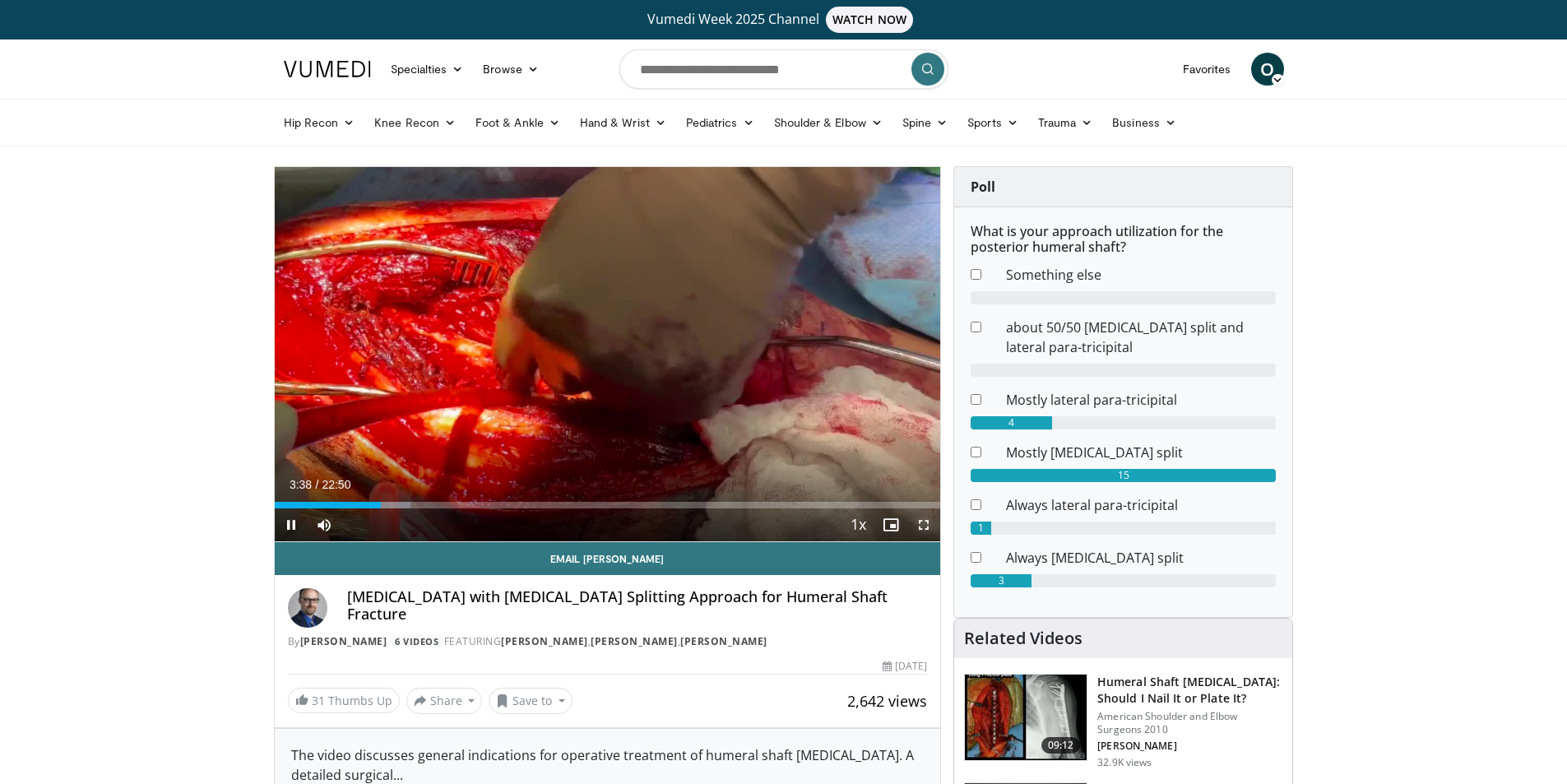
click at [924, 527] on span "Video Player" at bounding box center [924, 525] width 33 height 33
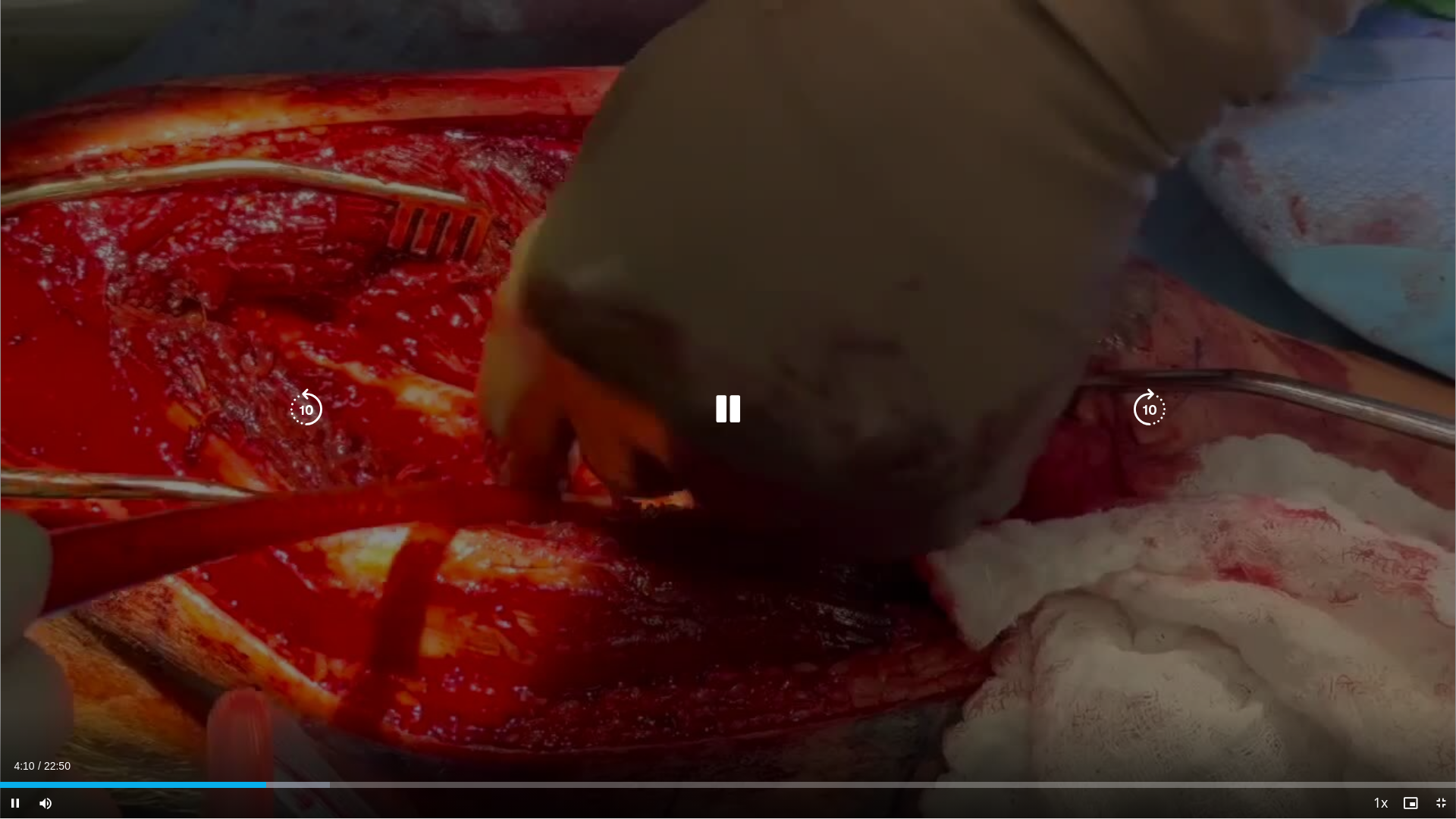
click at [725, 420] on icon "Video Player" at bounding box center [727, 409] width 42 height 42
click at [721, 396] on icon "Video Player" at bounding box center [727, 409] width 42 height 42
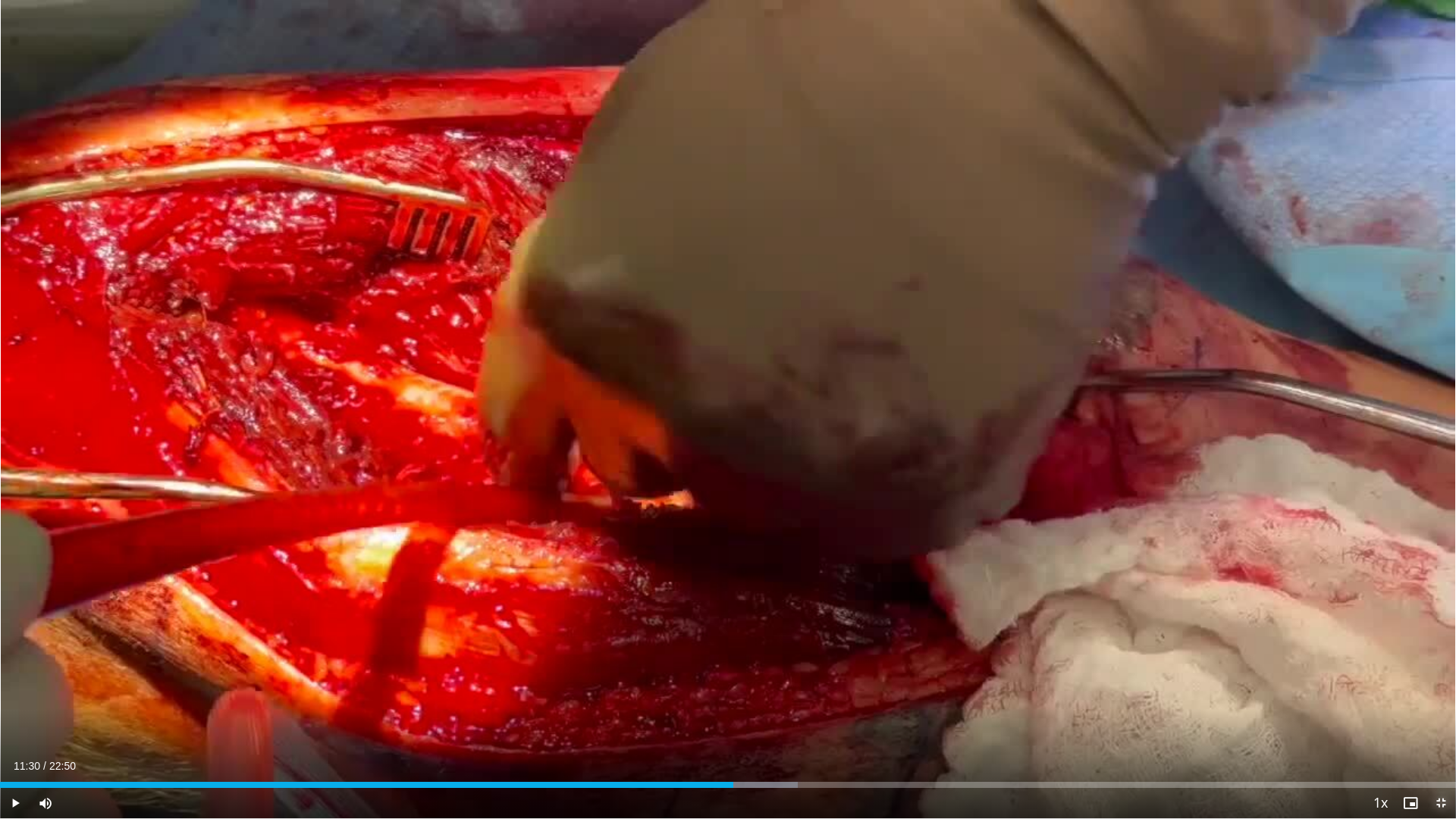
click at [1444, 722] on span "Video Player" at bounding box center [1440, 803] width 30 height 30
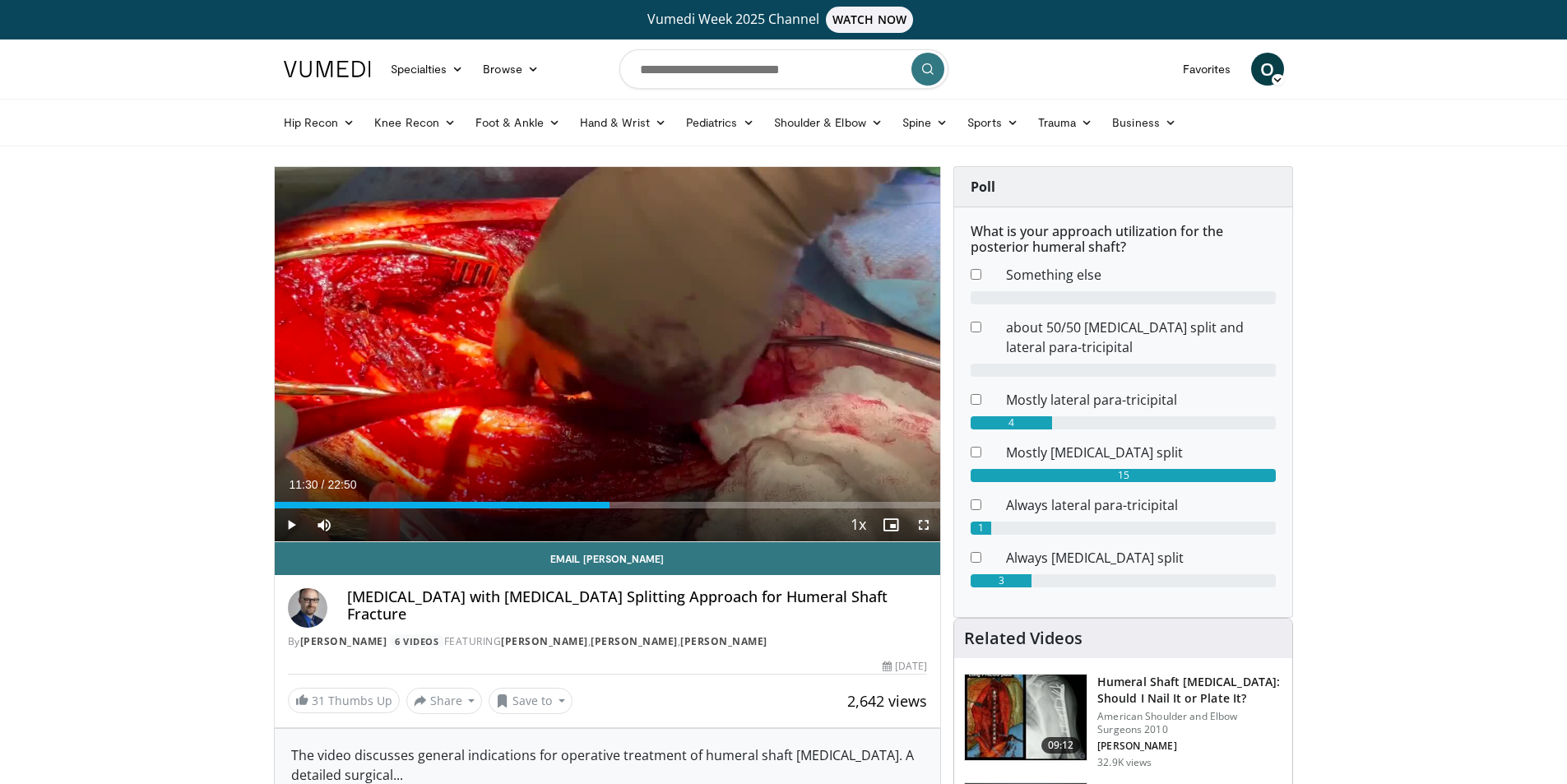
click at [928, 529] on span "Video Player" at bounding box center [924, 525] width 33 height 33
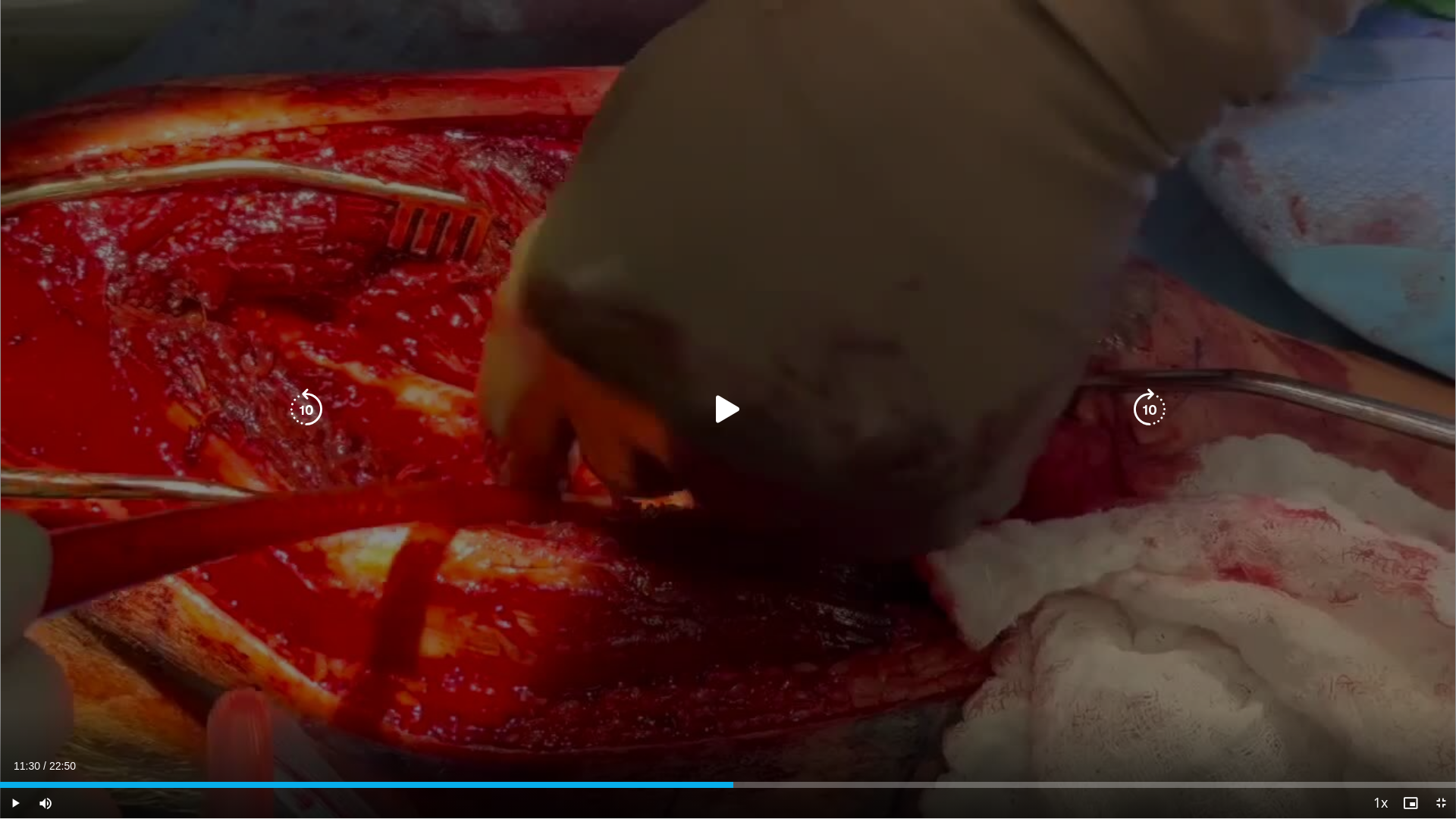
click at [725, 414] on icon "Video Player" at bounding box center [727, 409] width 42 height 42
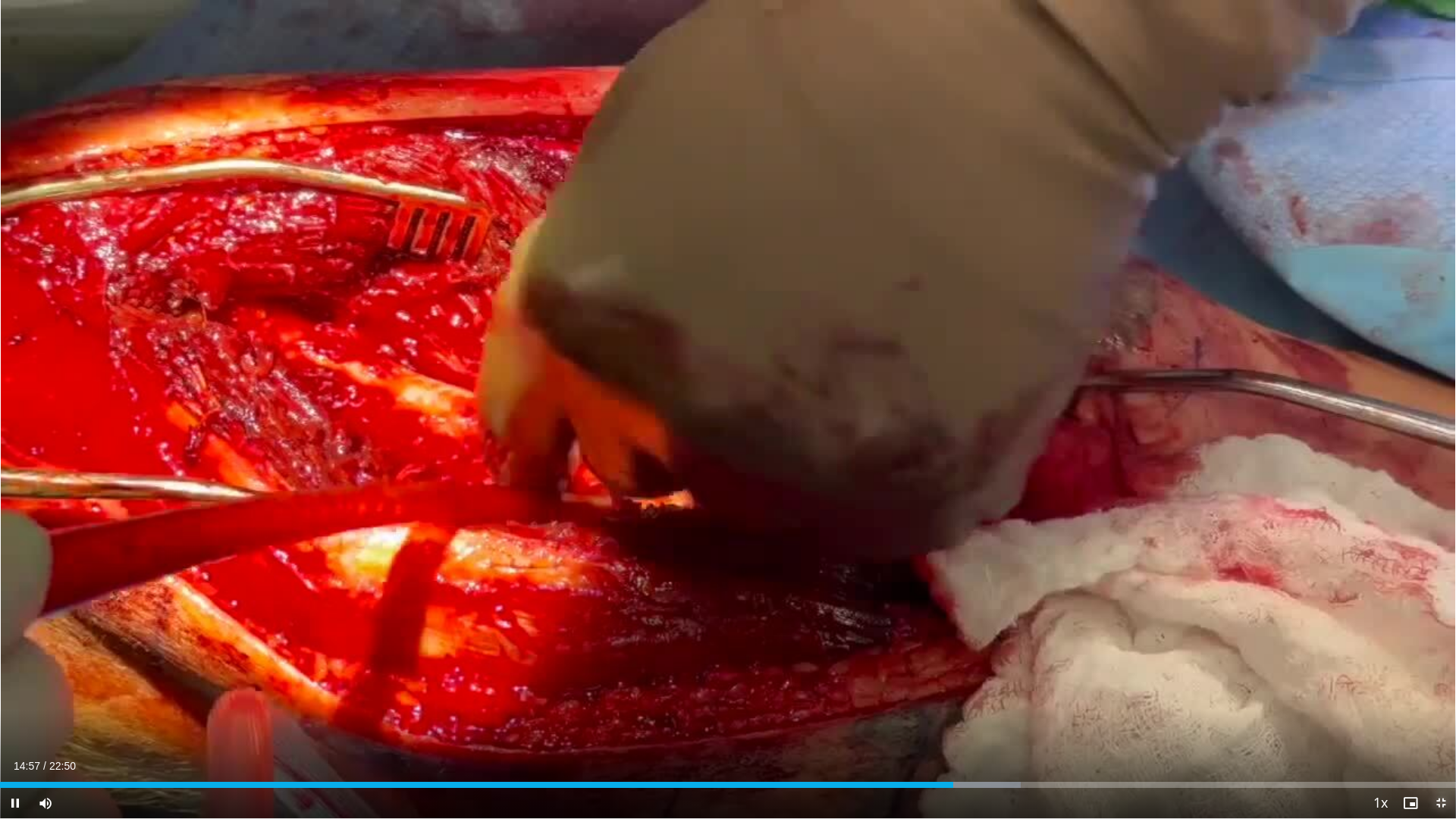
click at [1444, 722] on span "Video Player" at bounding box center [1440, 803] width 30 height 30
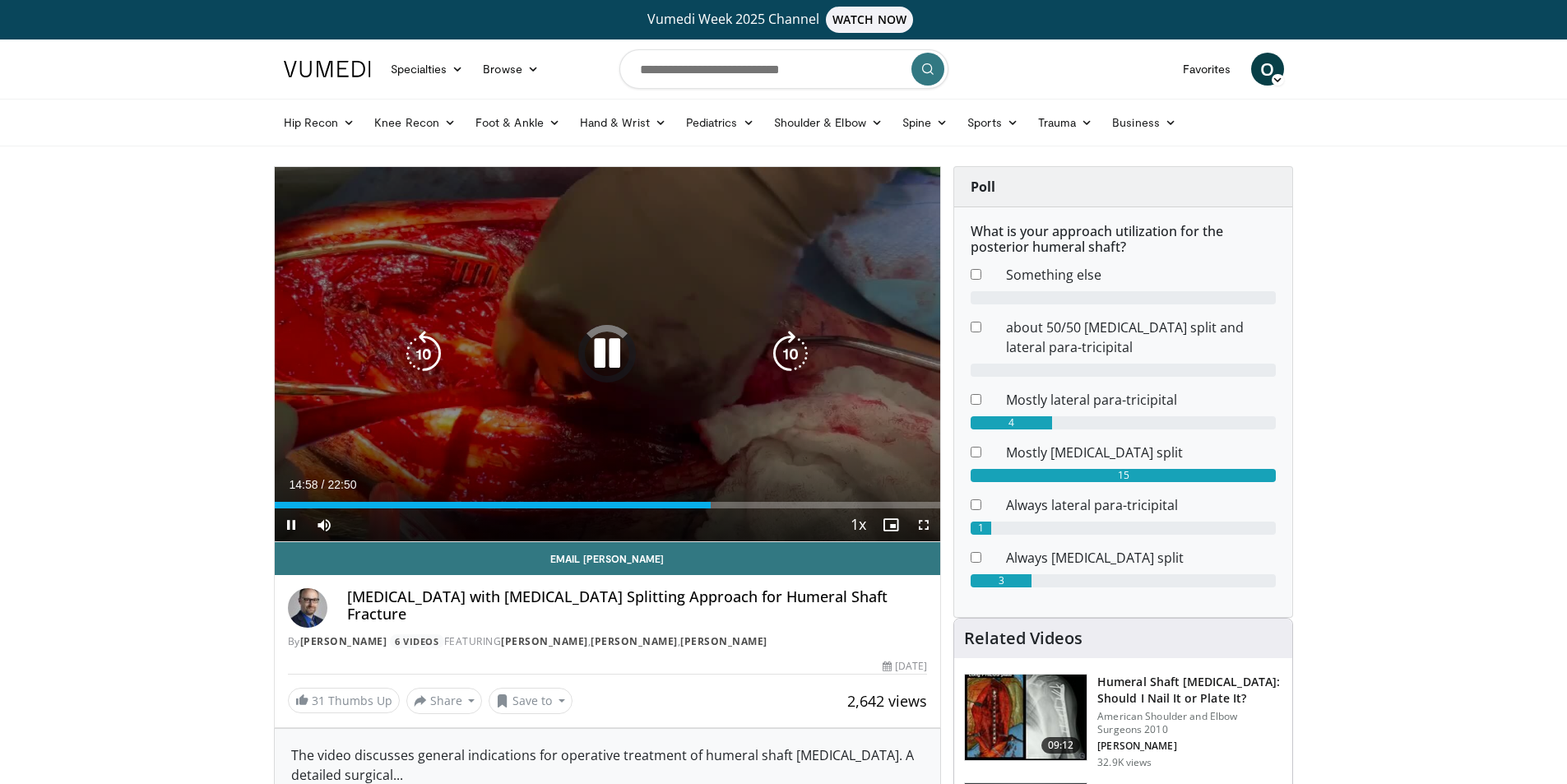
click at [620, 362] on icon "Video Player" at bounding box center [606, 353] width 46 height 46
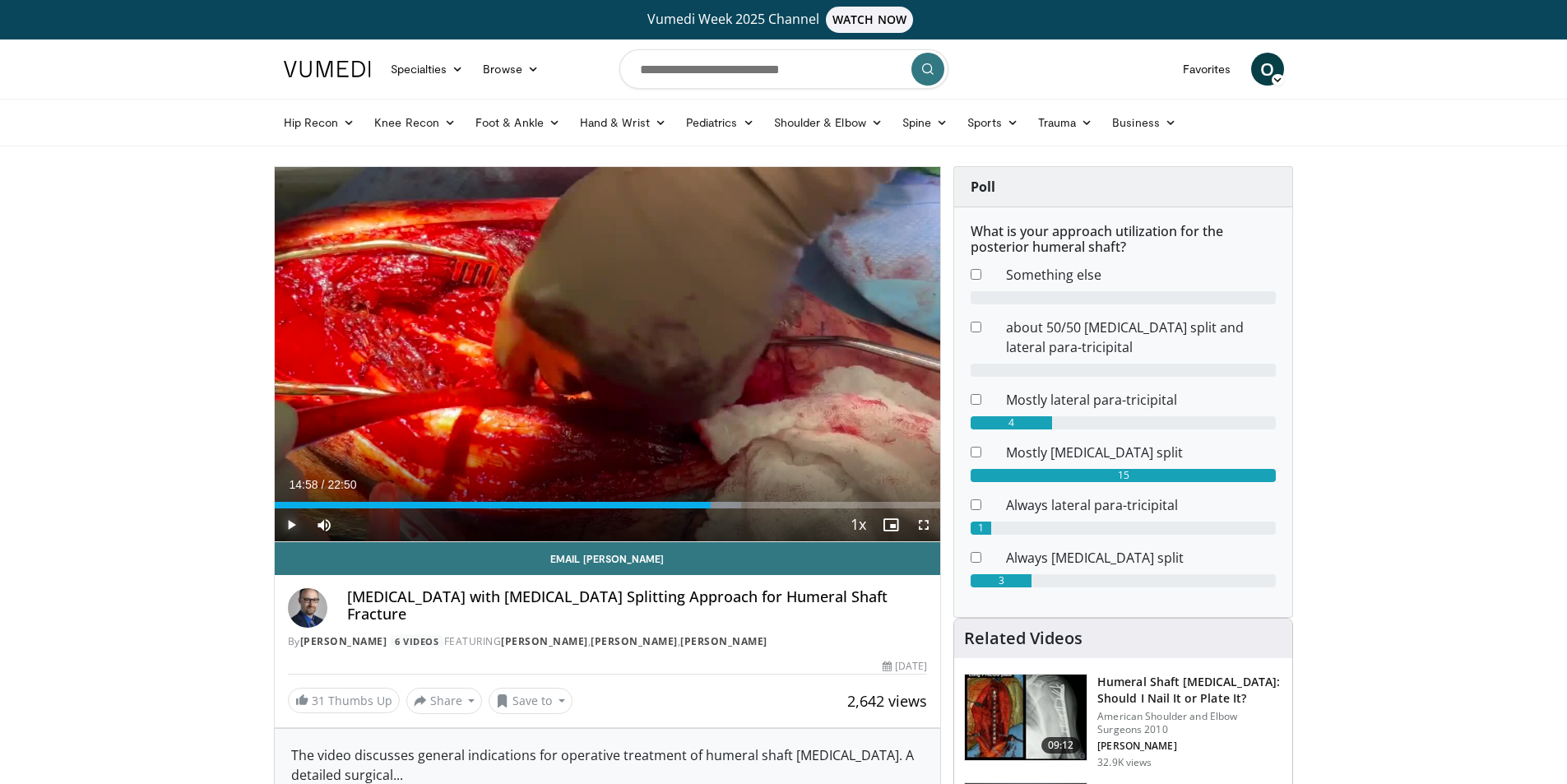
click at [295, 523] on span "Video Player" at bounding box center [291, 525] width 33 height 33
click at [291, 527] on span "Video Player" at bounding box center [291, 525] width 33 height 33
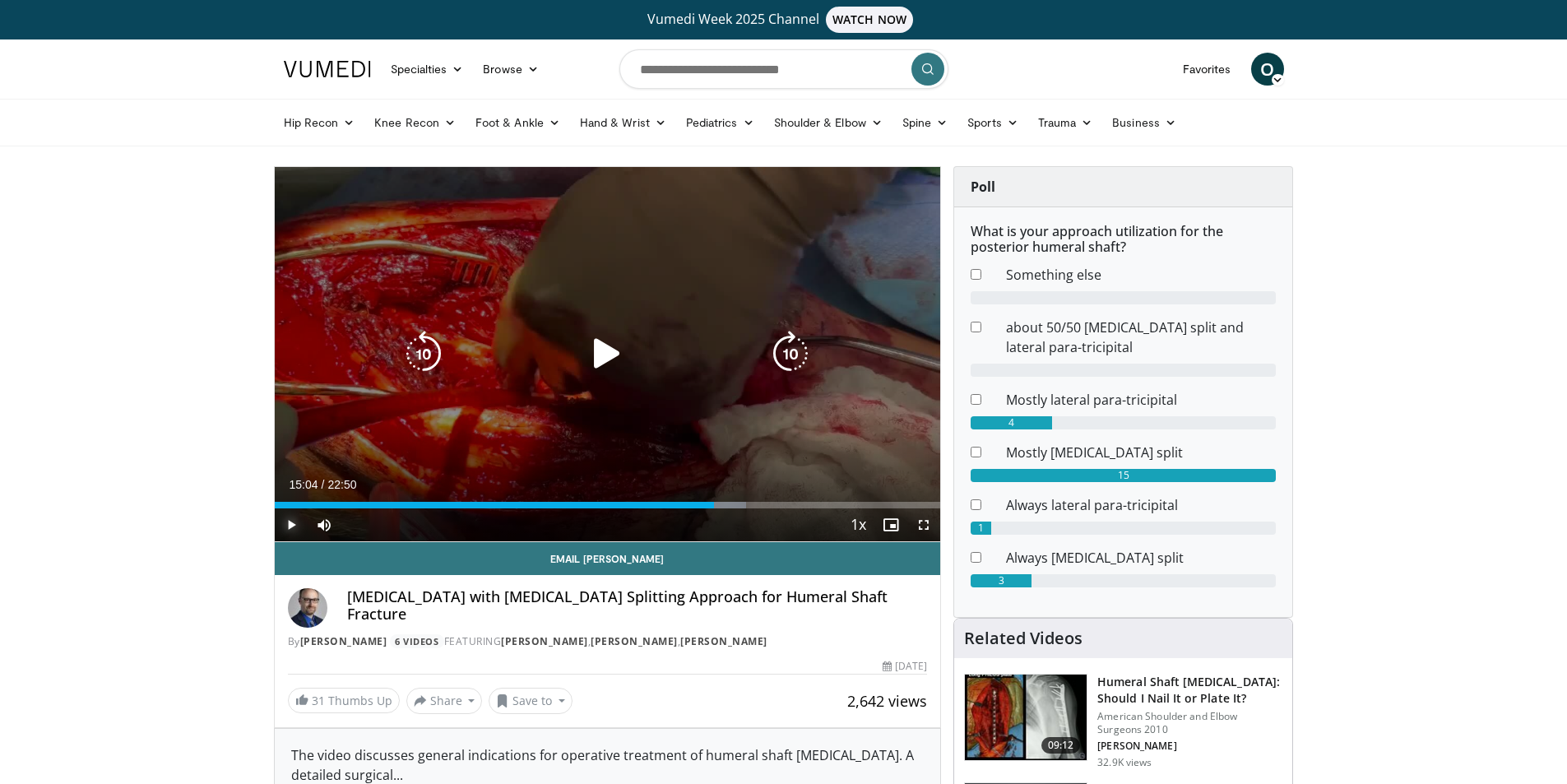
drag, startPoint x: 295, startPoint y: 520, endPoint x: 580, endPoint y: 478, distance: 288.1
click at [295, 521] on span "Video Player" at bounding box center [291, 525] width 33 height 33
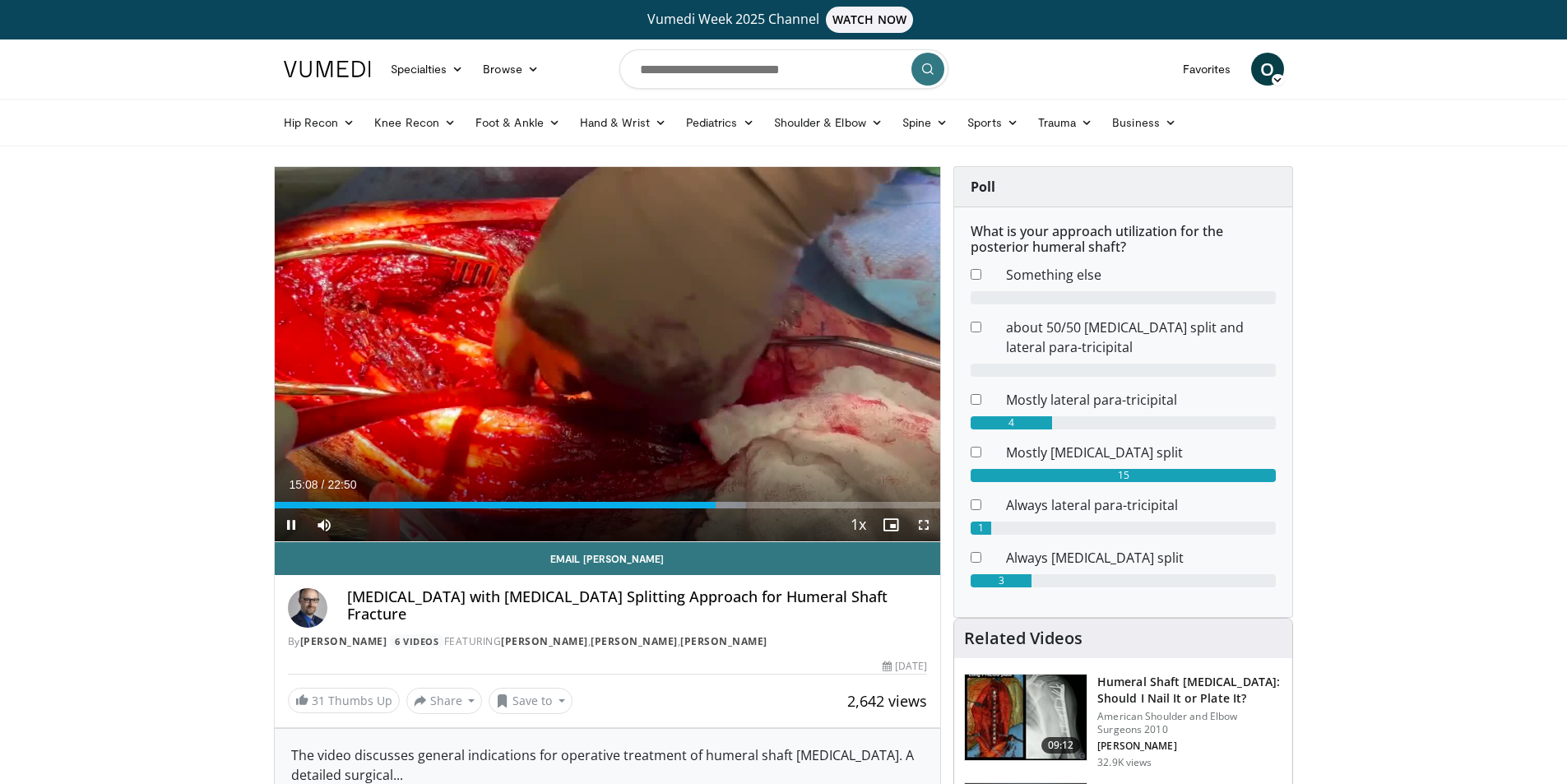
click at [926, 523] on span "Video Player" at bounding box center [924, 525] width 33 height 33
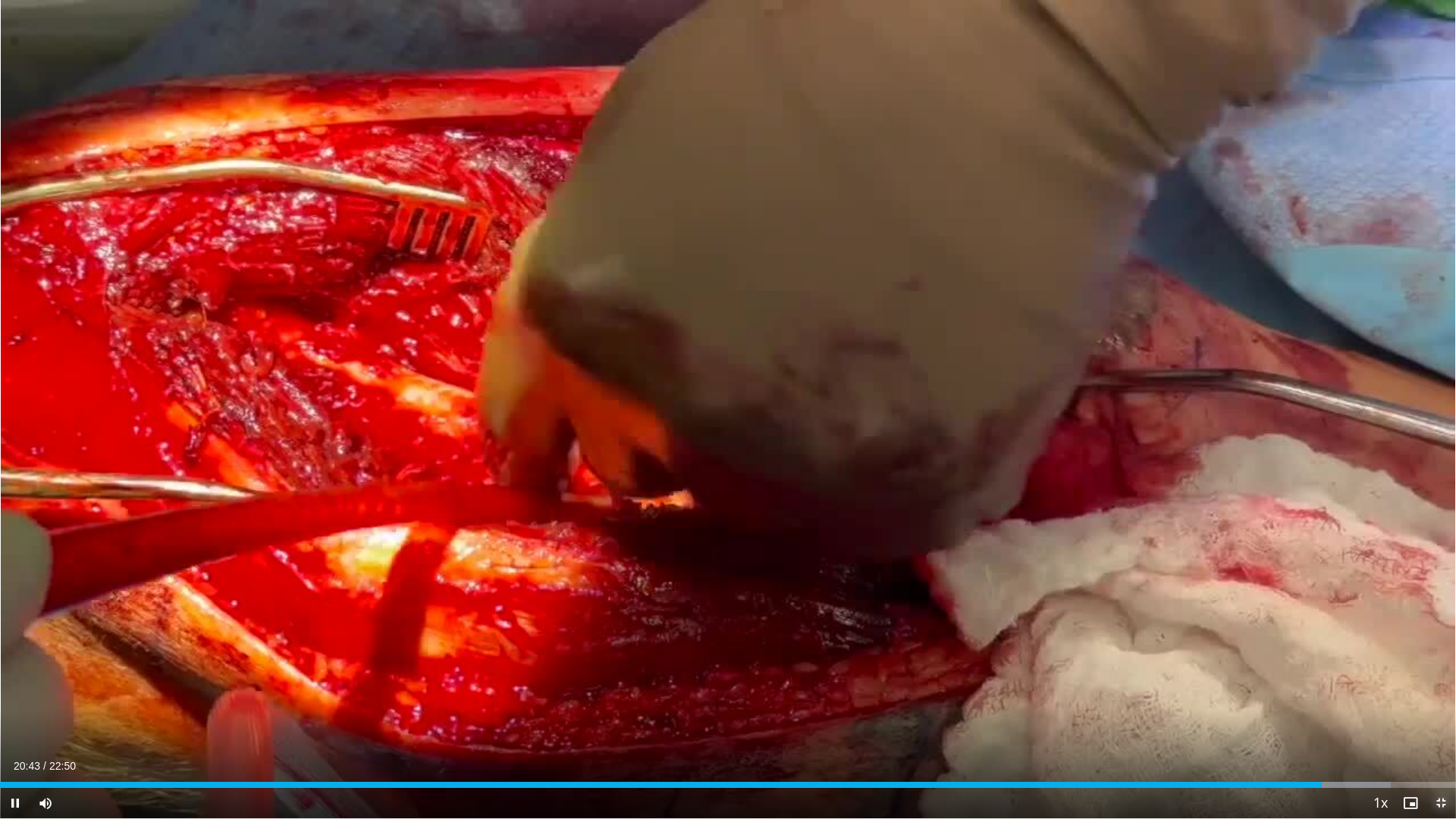
drag, startPoint x: 1444, startPoint y: 802, endPoint x: 1256, endPoint y: 519, distance: 339.8
click at [1444, 722] on span "Video Player" at bounding box center [1440, 803] width 30 height 30
